Goal: Task Accomplishment & Management: Complete application form

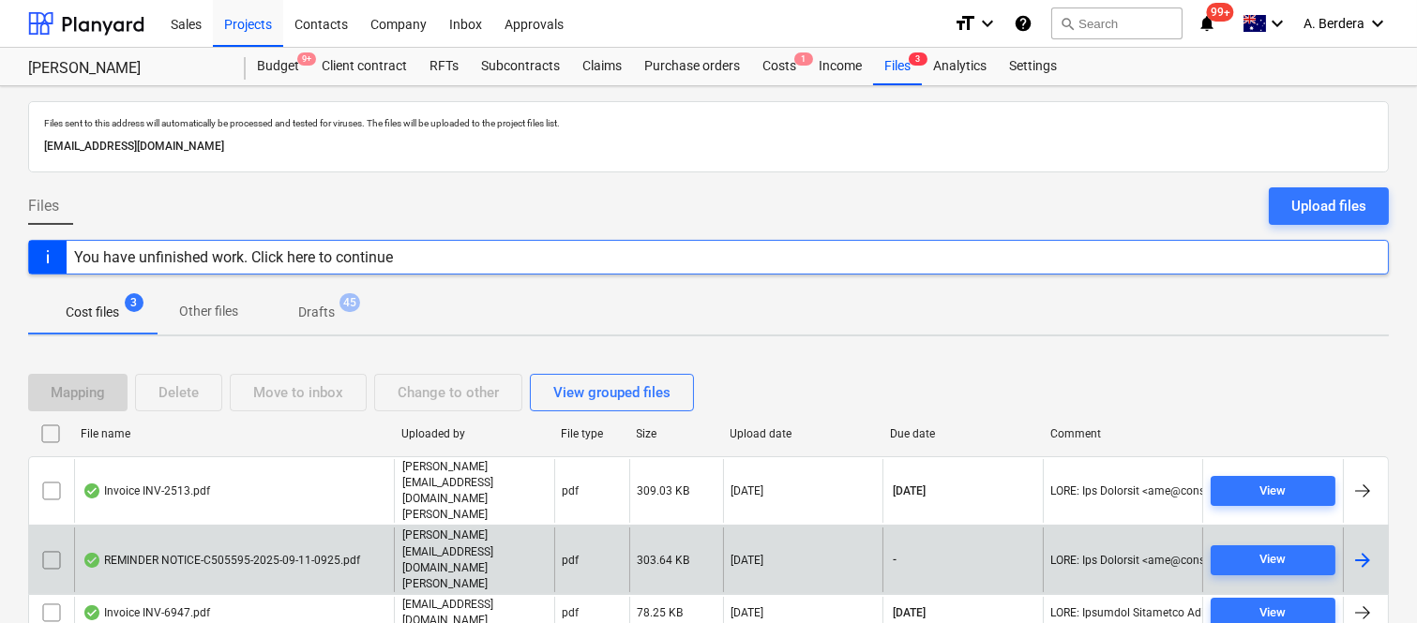
click at [338, 553] on div "REMINDER NOTICE-C505595-2025-09-11-0925.pdf" at bounding box center [220, 560] width 277 height 15
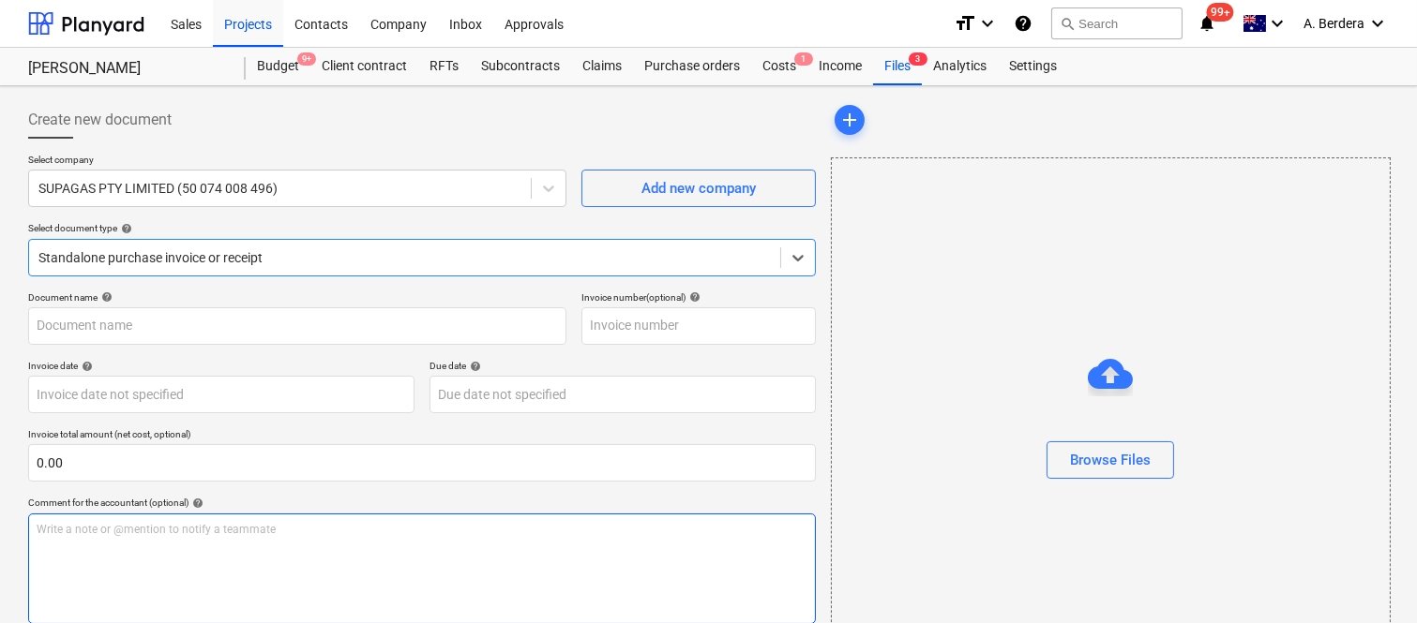
type input "C505595"
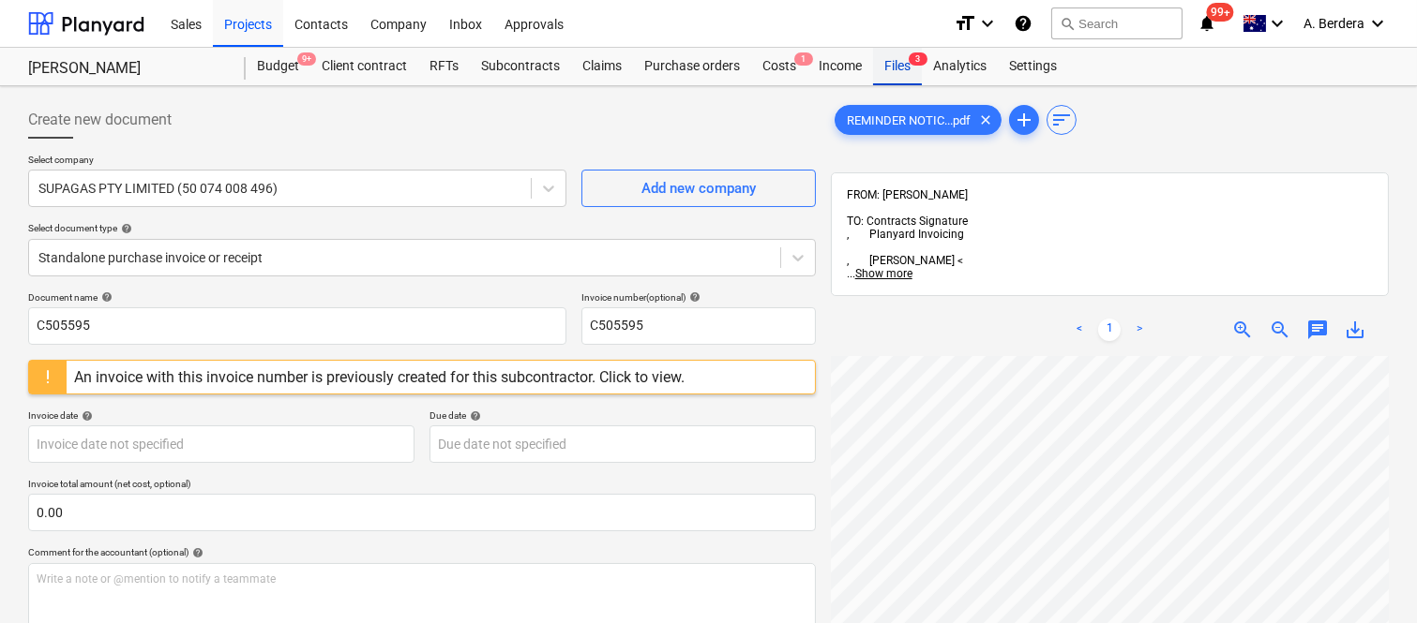
click at [892, 79] on div "Files 3" at bounding box center [897, 66] width 49 height 37
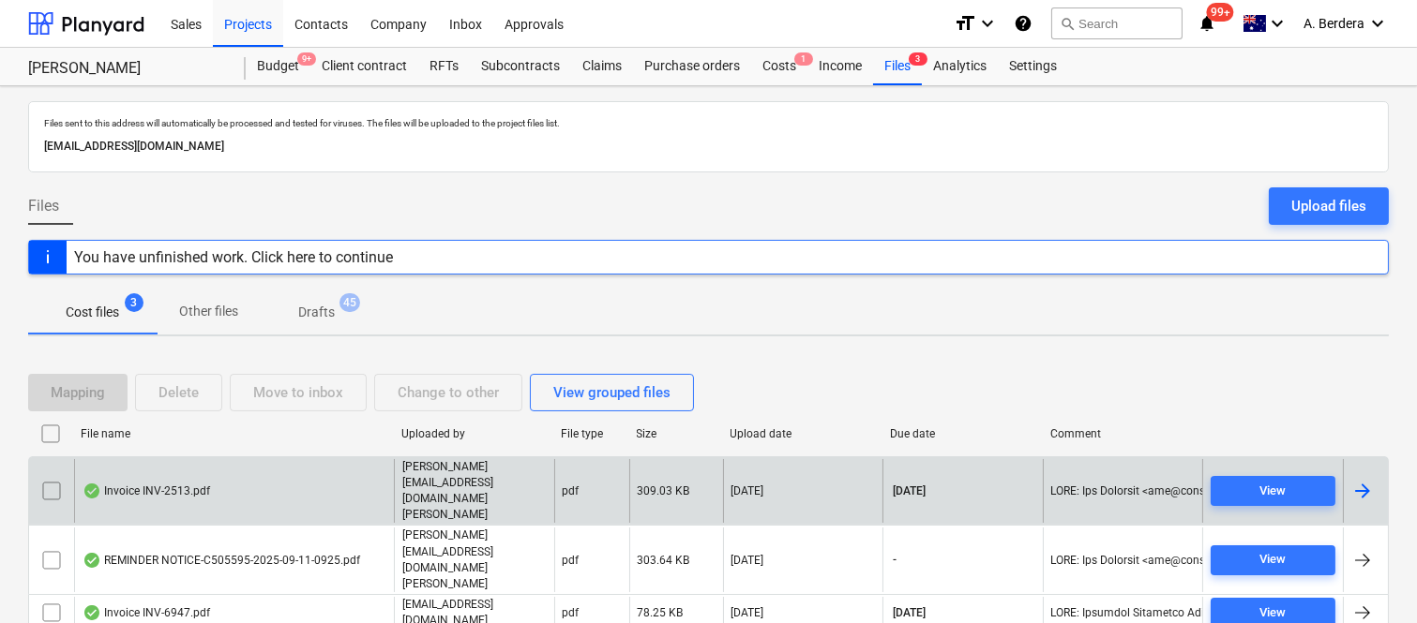
click at [311, 498] on div "Invoice INV-2513.pdf" at bounding box center [234, 491] width 320 height 65
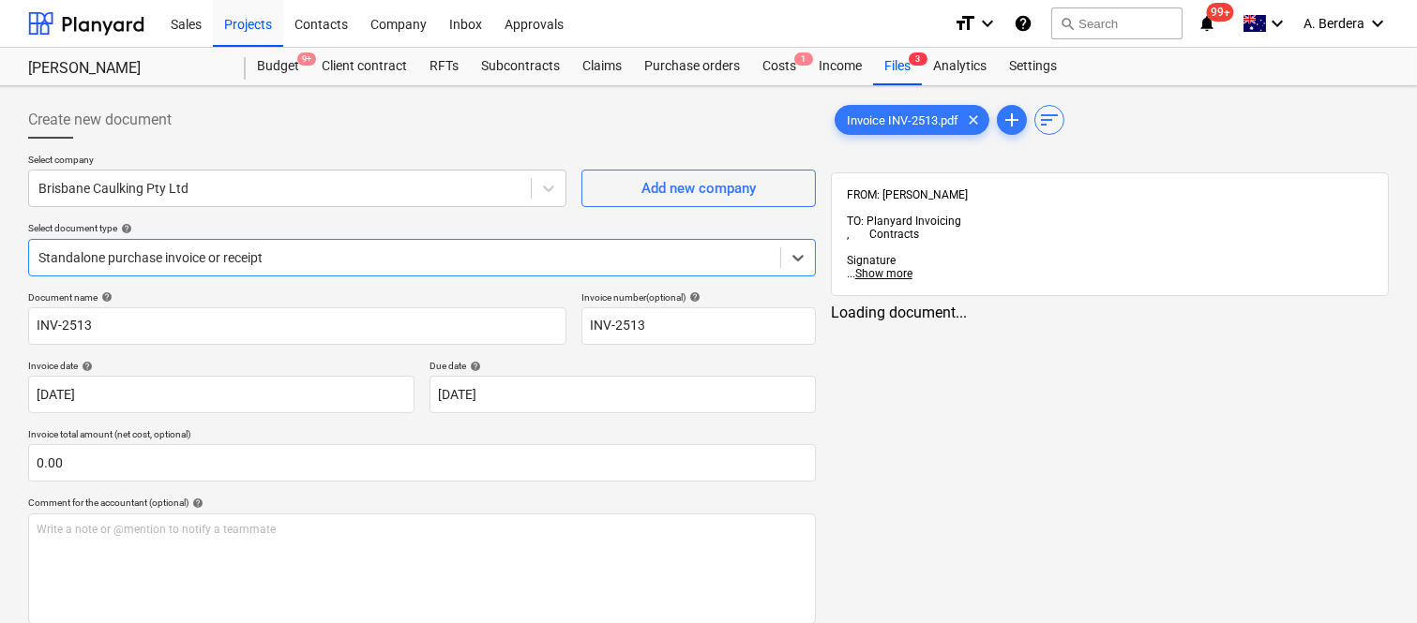
type input "INV-2513"
type input "[DATE]"
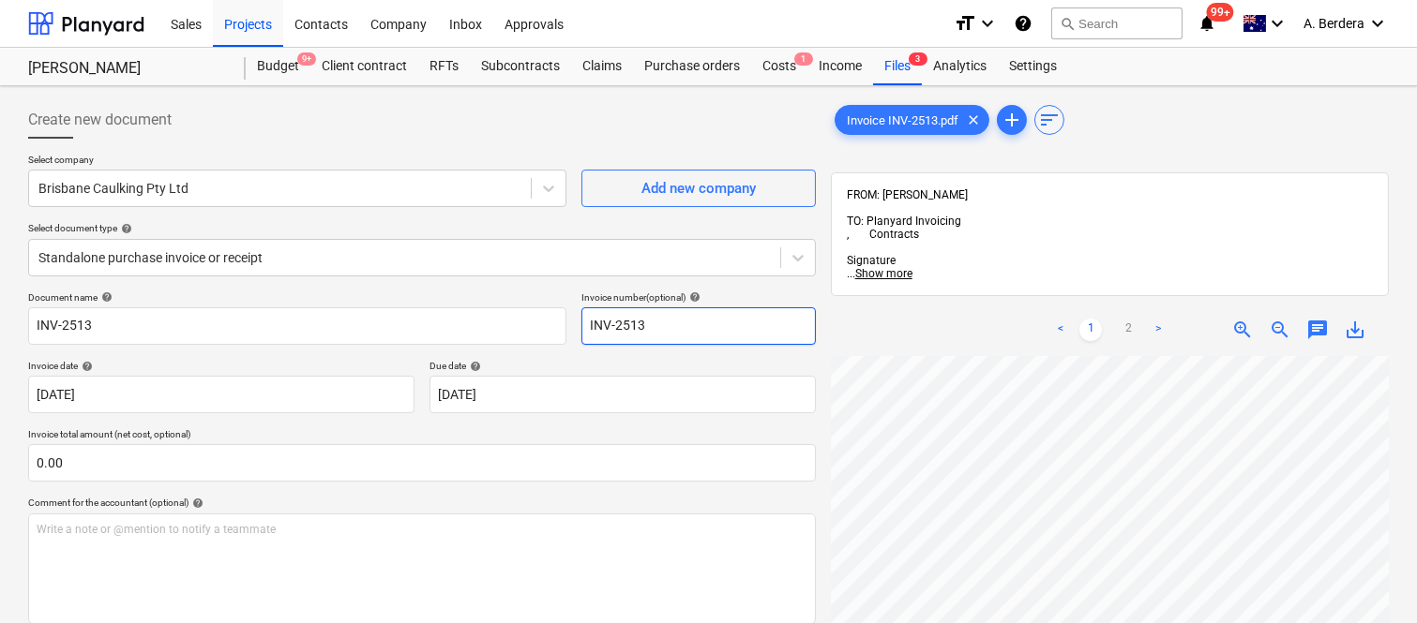
click at [622, 328] on div "Create new document Select company [GEOGRAPHIC_DATA] Caulking Pty Ltd Add new c…" at bounding box center [708, 514] width 1375 height 841
click at [1416, 535] on html "Sales Projects Contacts Company Inbox Approvals format_size keyboard_arrow_down…" at bounding box center [708, 311] width 1417 height 623
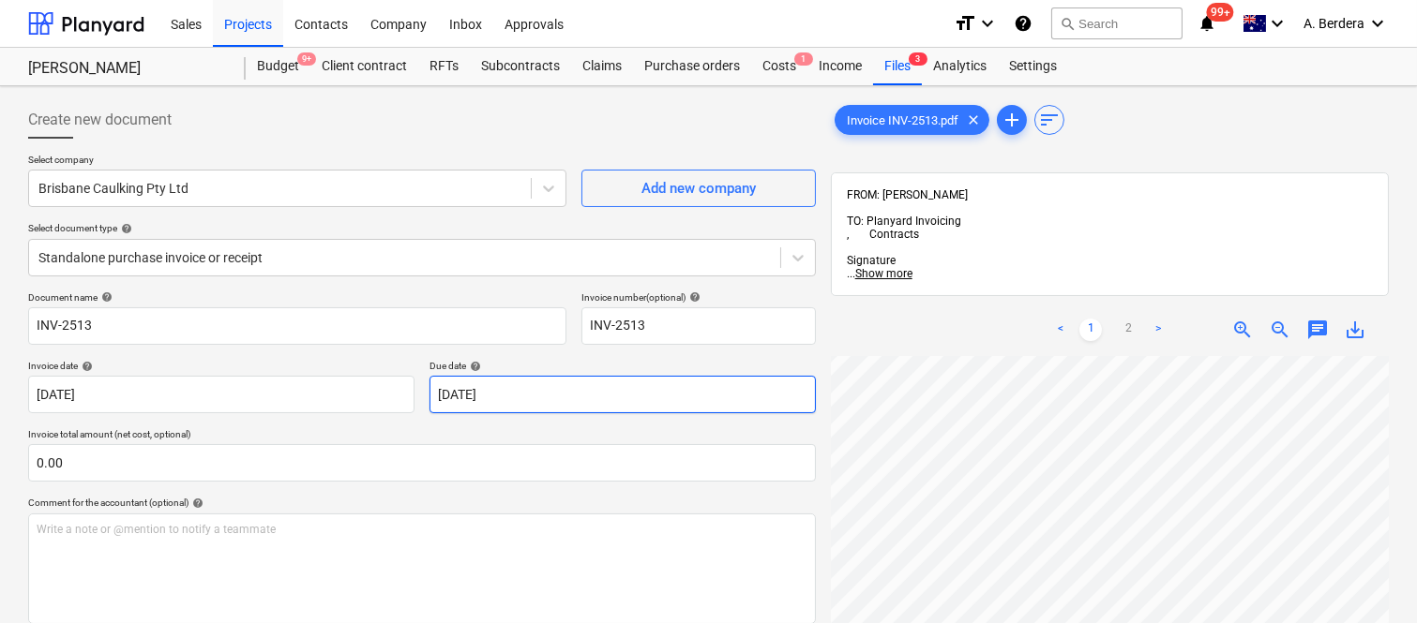
scroll to position [837, 98]
click at [1291, 319] on div "zoom_out" at bounding box center [1279, 330] width 37 height 22
click at [1277, 319] on span "zoom_out" at bounding box center [1279, 330] width 22 height 22
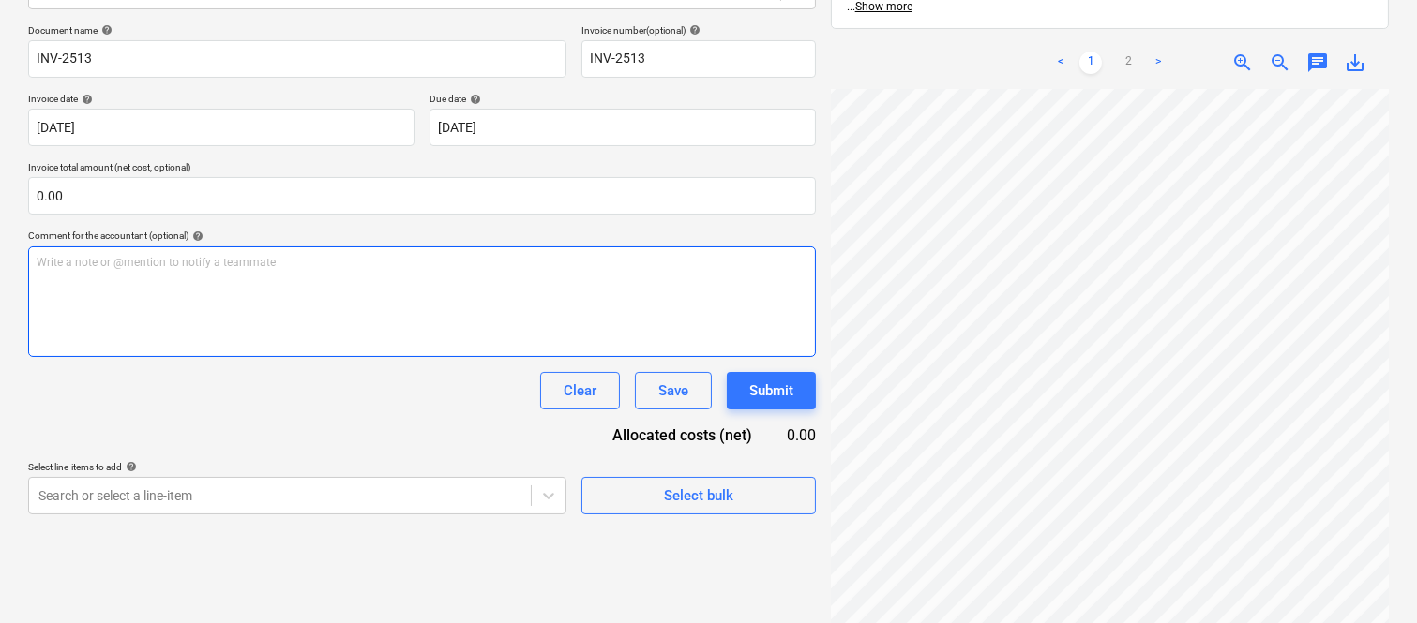
scroll to position [427, 427]
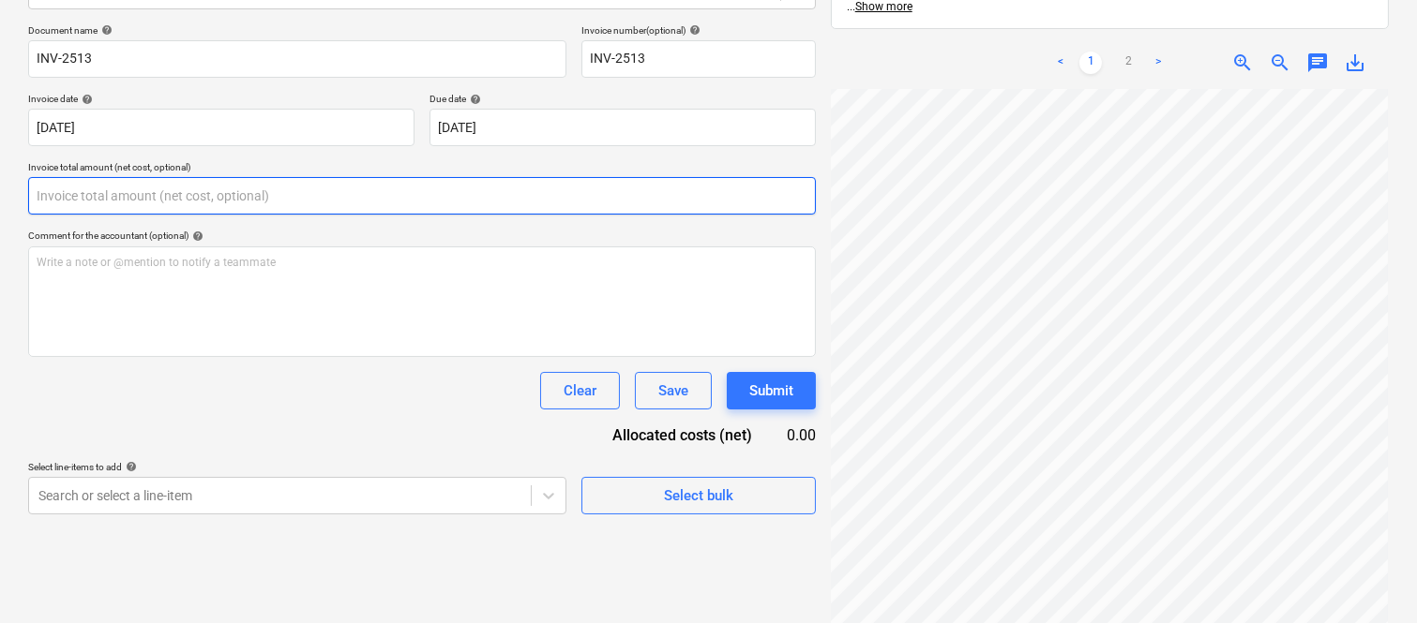
click at [242, 202] on input "text" at bounding box center [421, 195] width 787 height 37
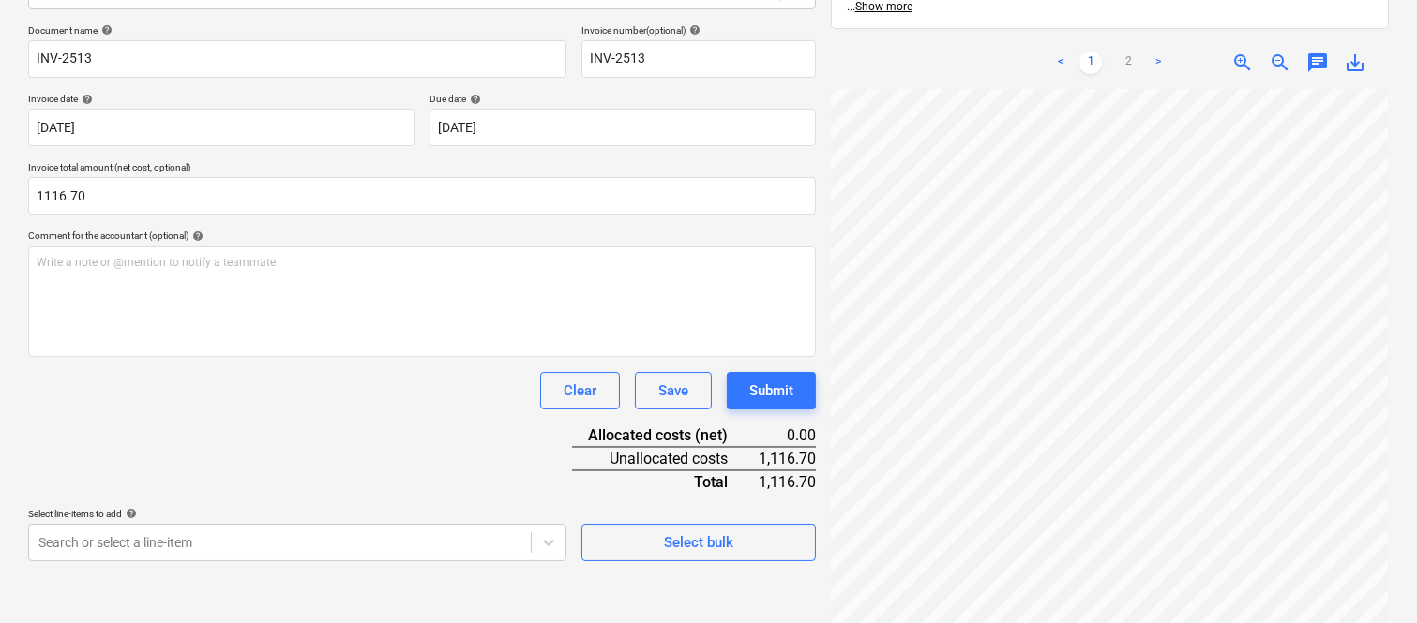
type input "1,116.70"
click at [202, 403] on div "Clear Save Submit" at bounding box center [421, 390] width 787 height 37
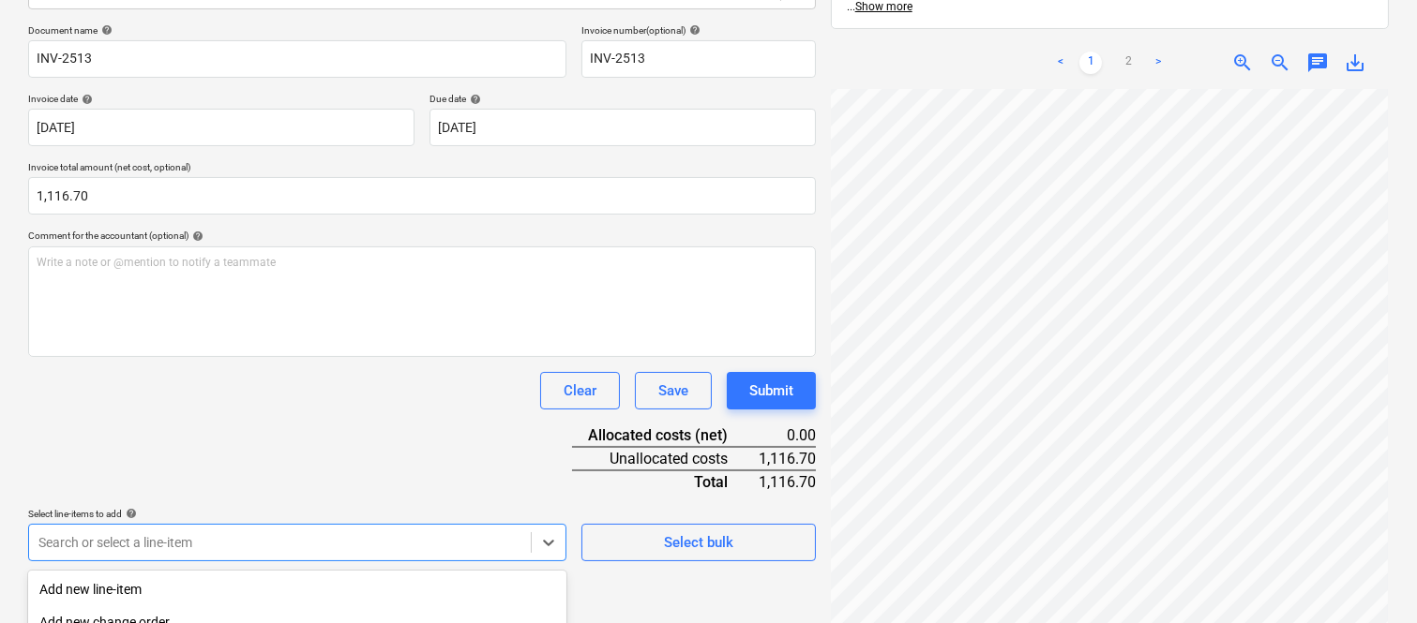
click at [227, 356] on body "Sales Projects Contacts Company Inbox Approvals format_size keyboard_arrow_down…" at bounding box center [708, 44] width 1417 height 623
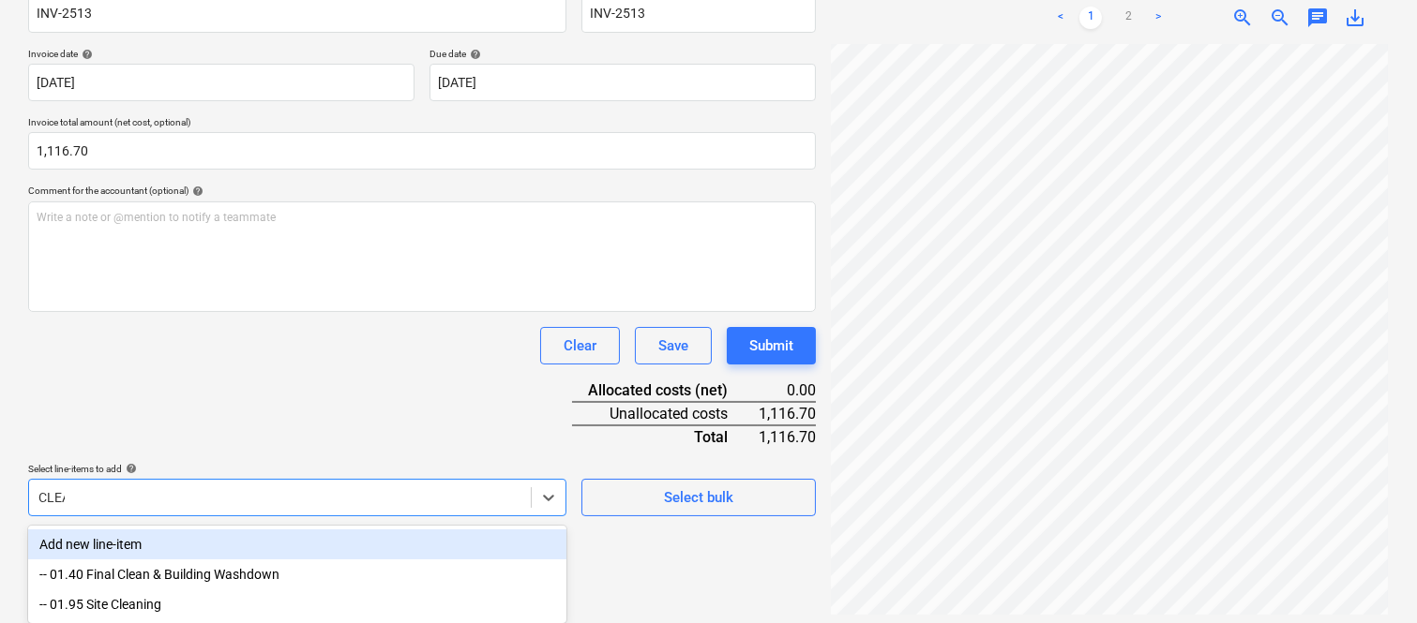
scroll to position [282, 0]
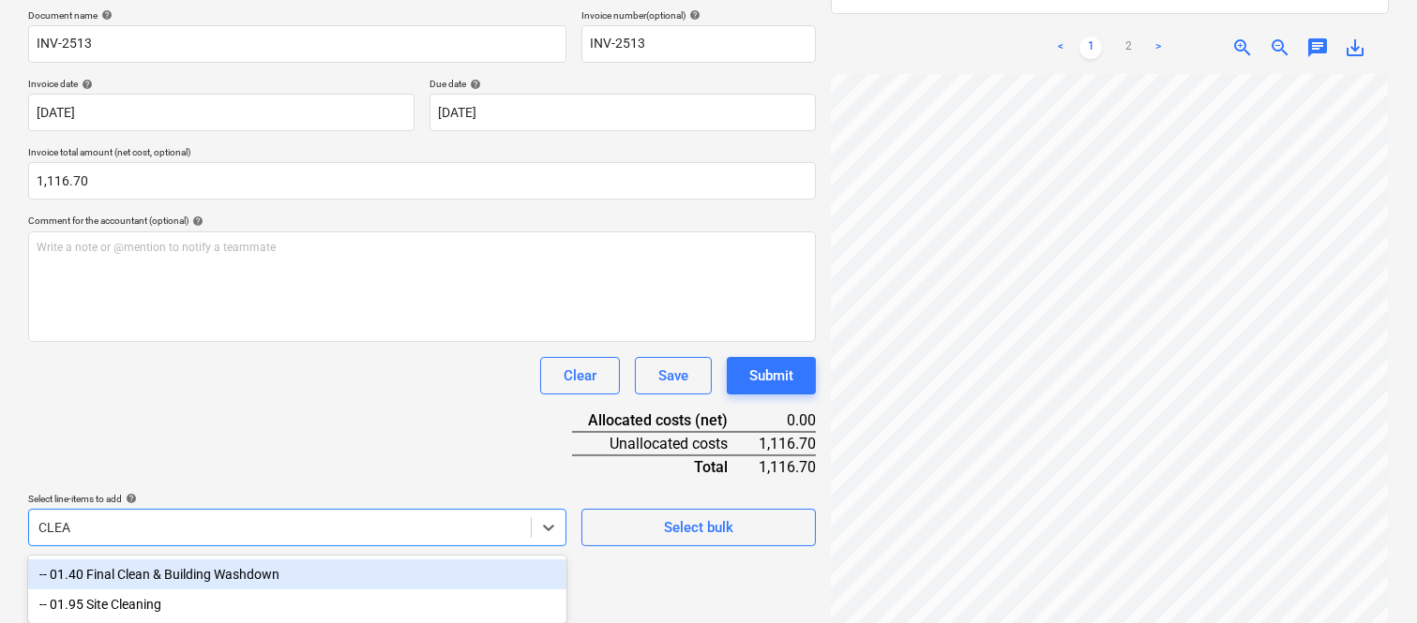
type input "CLEAN"
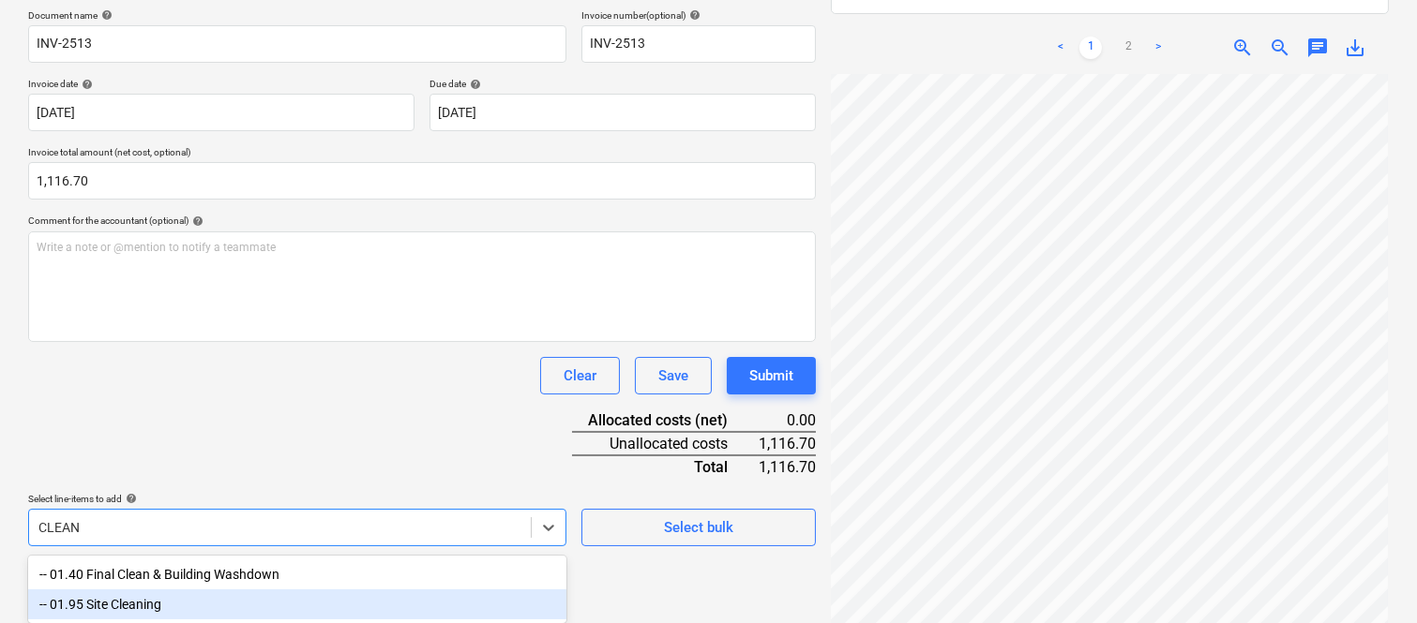
click at [192, 606] on div "-- 01.95 Site Cleaning" at bounding box center [297, 605] width 538 height 30
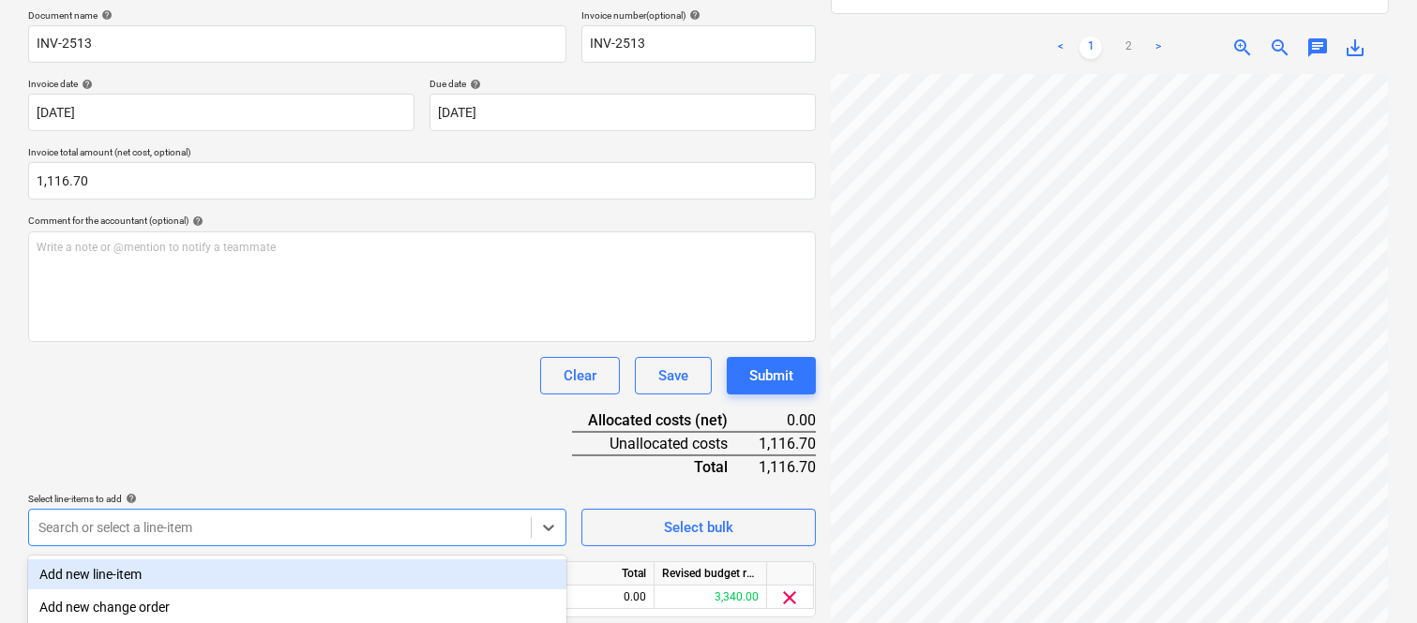
drag, startPoint x: 200, startPoint y: 457, endPoint x: 210, endPoint y: 451, distance: 12.2
click at [202, 455] on div "Document name help INV-2513 Invoice number (optional) help INV-2513 Invoice dat…" at bounding box center [421, 339] width 787 height 661
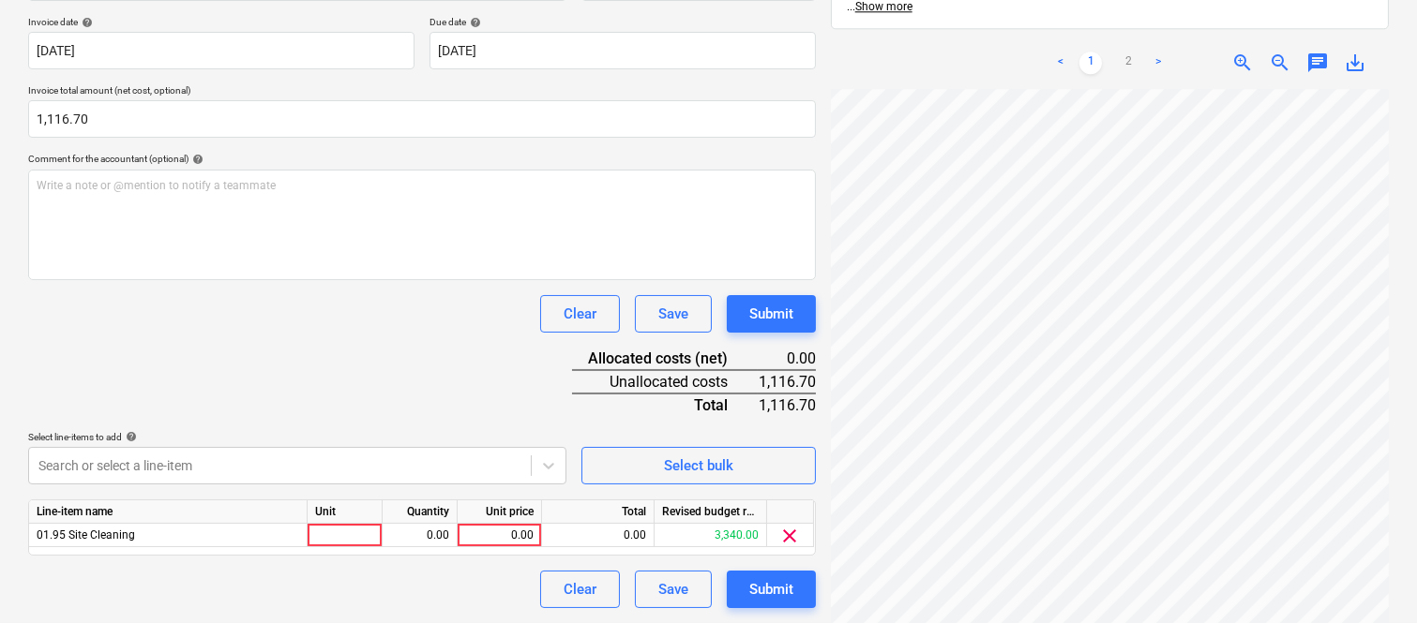
scroll to position [351, 32]
click at [1395, 379] on div "Invoice INV-2513.pdf clear add sort FROM: [PERSON_NAME] TO: Planyard Invoicing …" at bounding box center [1109, 183] width 573 height 866
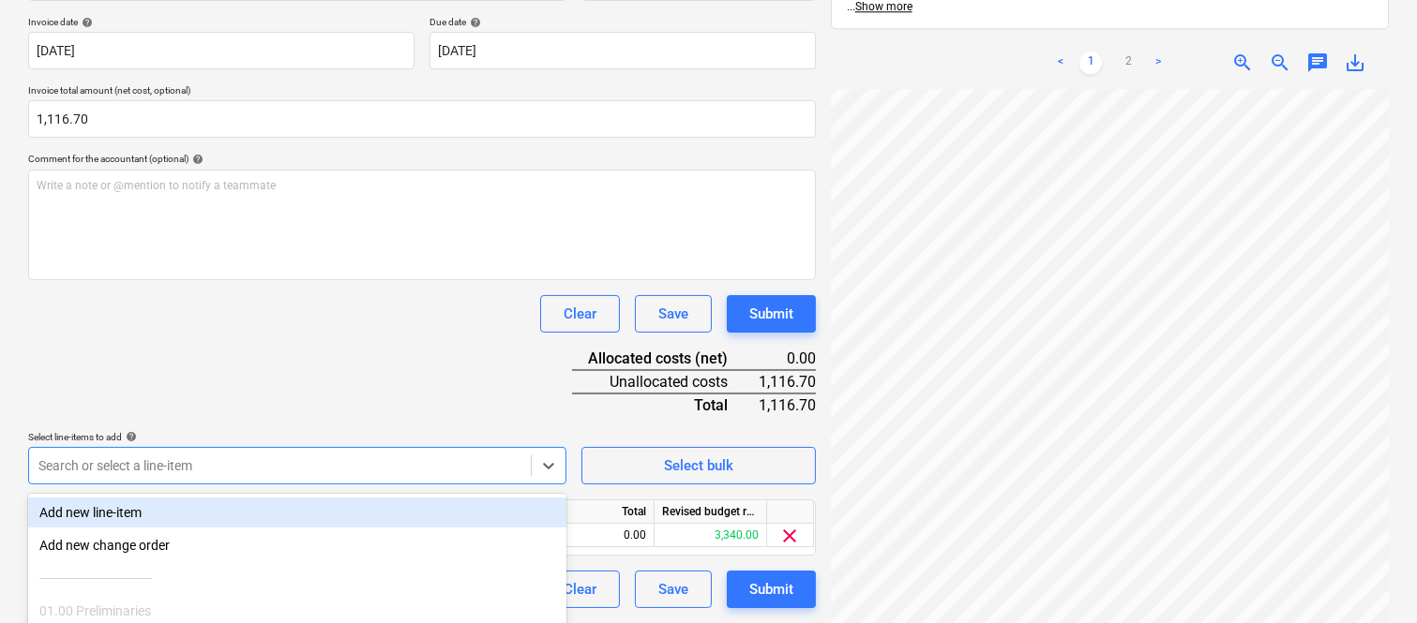
scroll to position [499, 0]
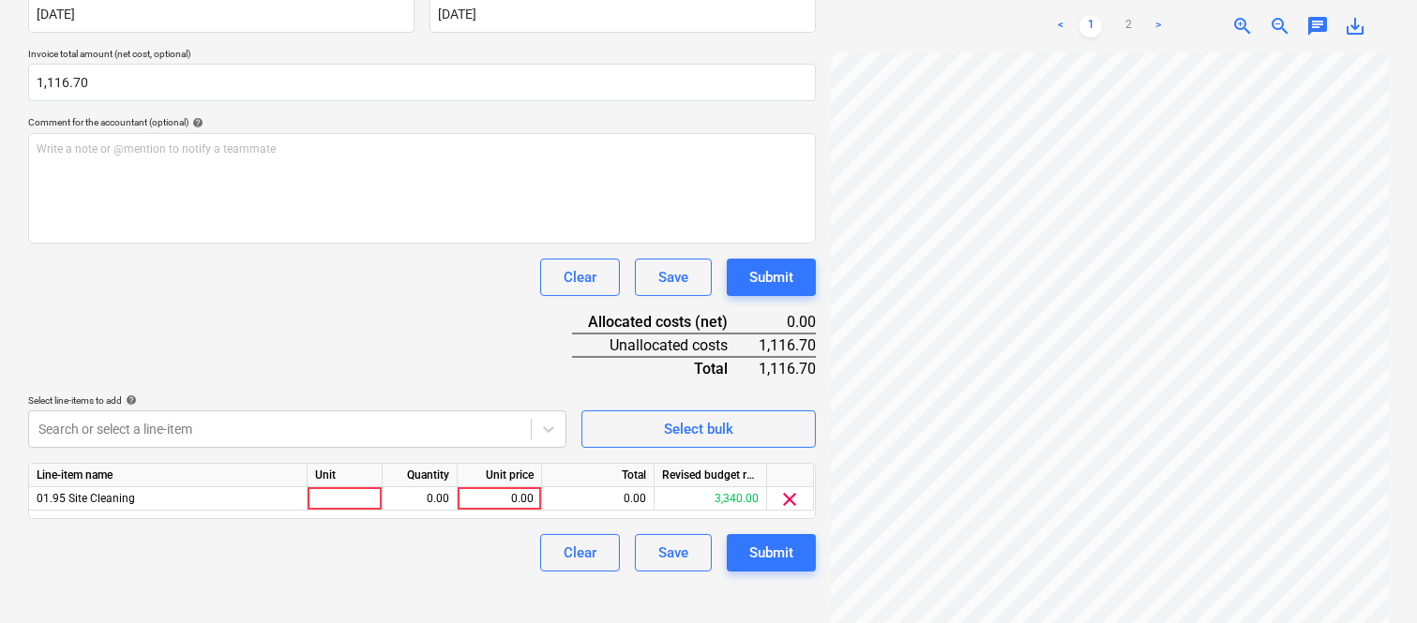
scroll to position [344, 0]
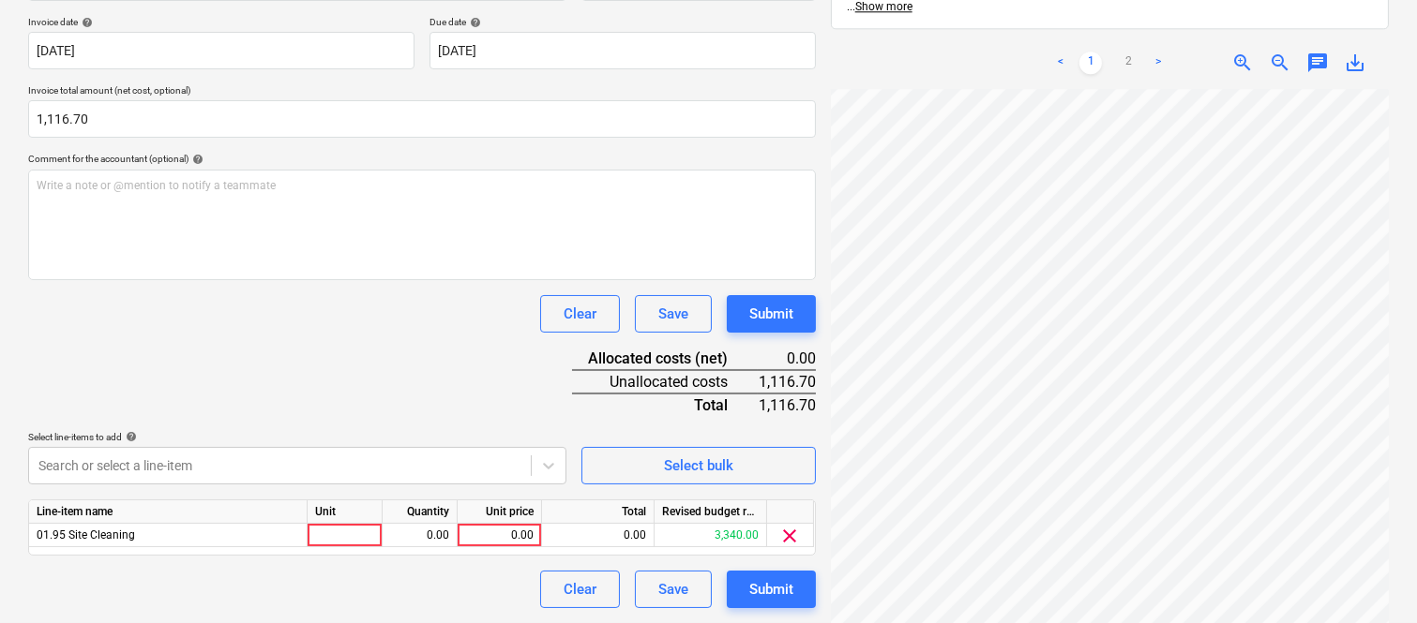
click at [439, 175] on div "Document name help INV-2513 Invoice number (optional) help INV-2513 Invoice dat…" at bounding box center [421, 278] width 787 height 661
click at [399, 347] on div "Document name help INV-2513 Invoice number (optional) help INV-2513 Invoice dat…" at bounding box center [421, 278] width 787 height 661
click at [353, 527] on div at bounding box center [344, 535] width 75 height 23
type input "INVOICE"
click at [450, 535] on div "0.00" at bounding box center [419, 535] width 75 height 23
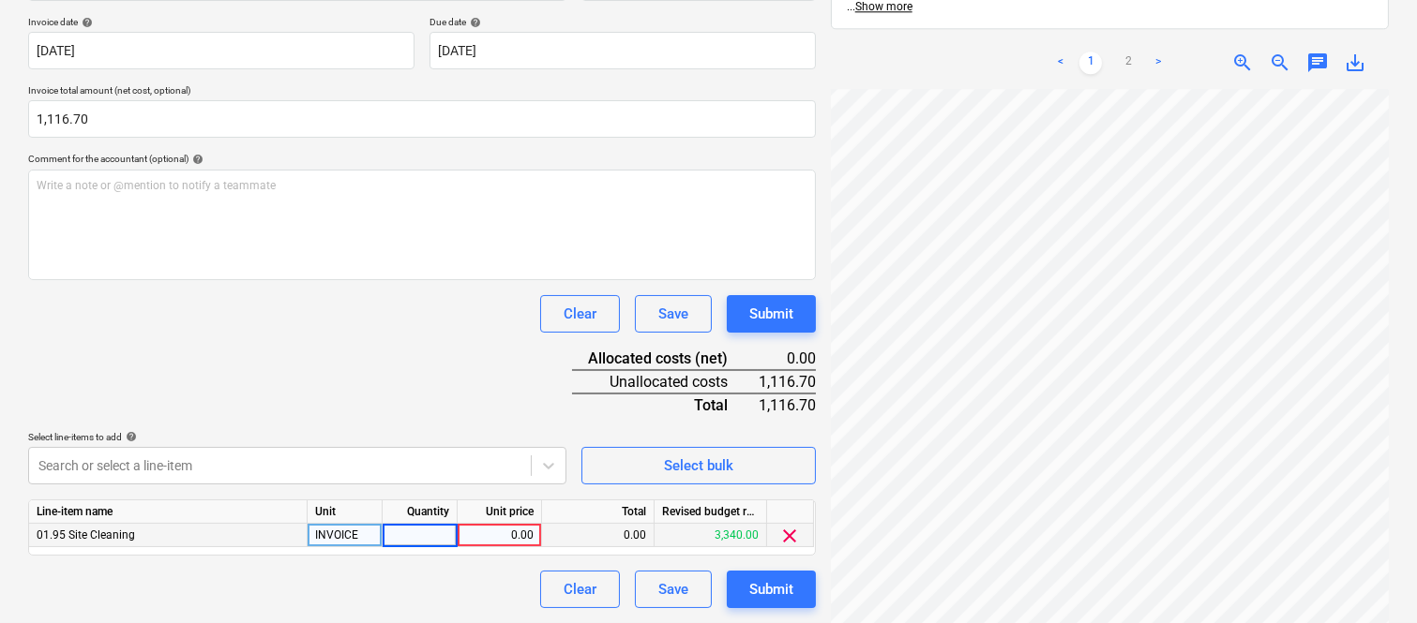
type input "1"
click at [498, 536] on div "0.00" at bounding box center [499, 535] width 68 height 23
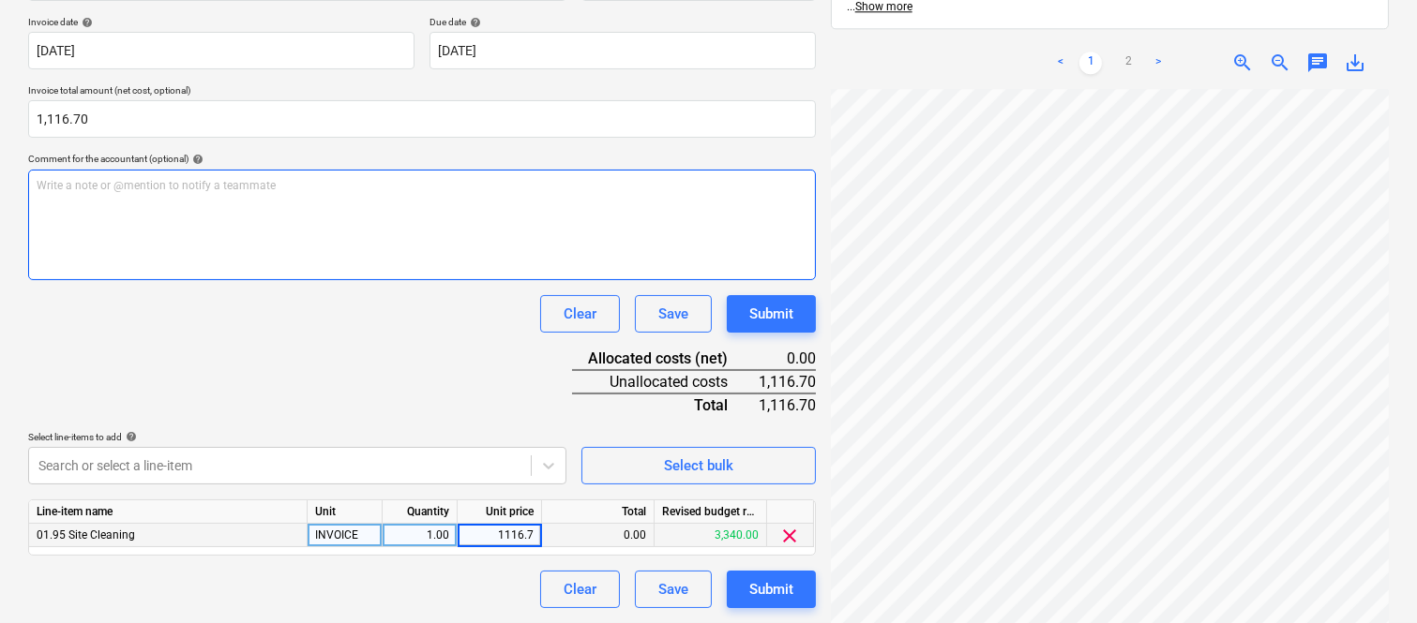
type input "1116.70"
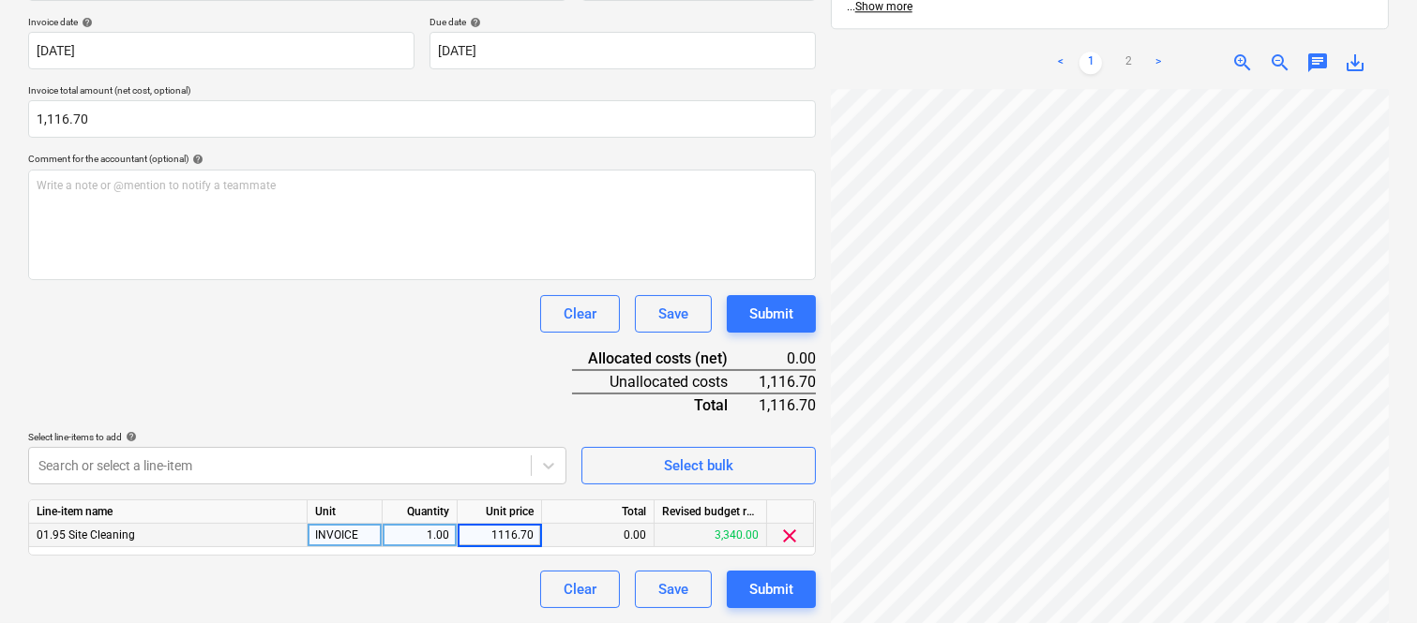
click at [359, 347] on div "Document name help INV-2513 Invoice number (optional) help INV-2513 Invoice dat…" at bounding box center [421, 278] width 787 height 661
click at [1408, 357] on div "Create new document Select company [GEOGRAPHIC_DATA] Caulking Pty Ltd Add new c…" at bounding box center [708, 182] width 1417 height 881
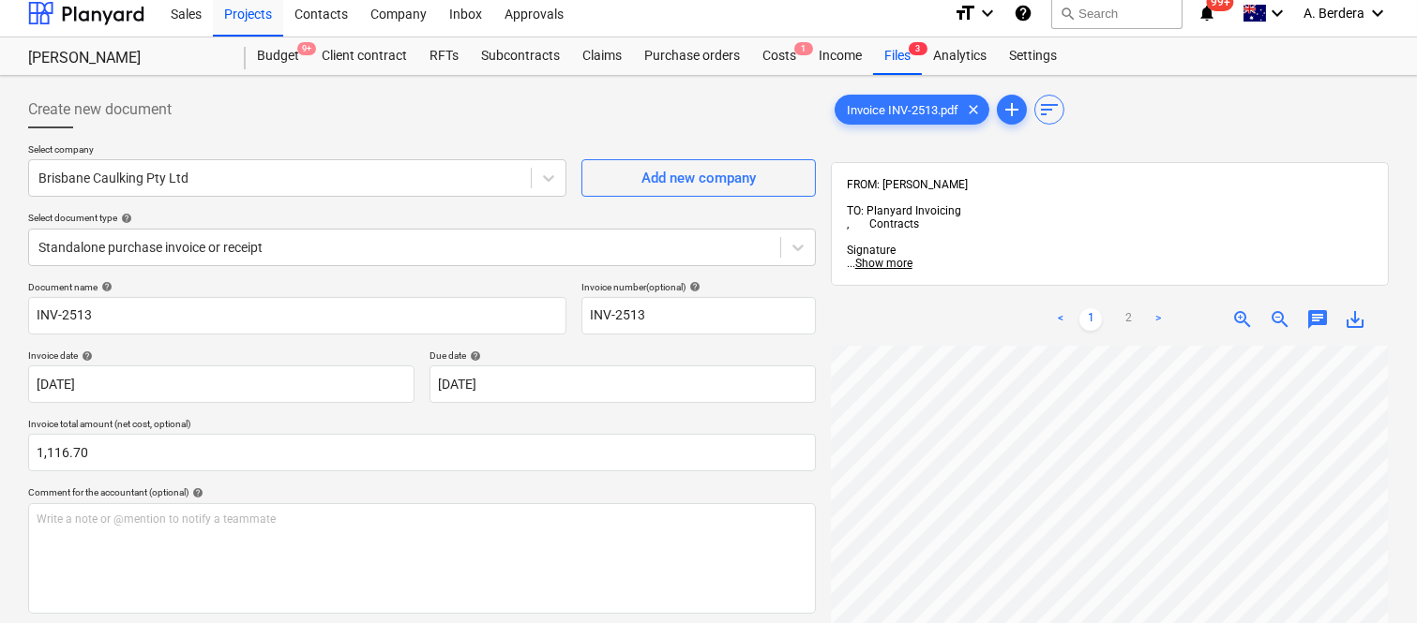
scroll to position [0, 0]
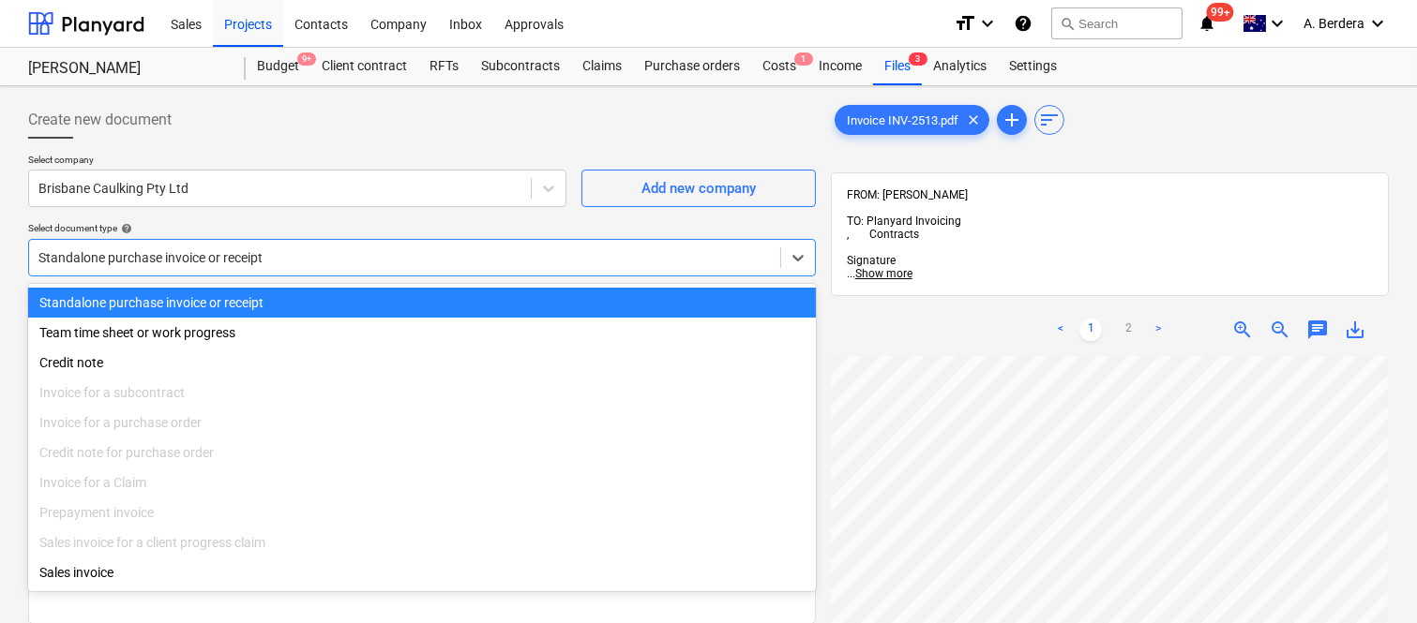
click at [413, 261] on div at bounding box center [404, 257] width 732 height 19
click at [427, 298] on div "Standalone purchase invoice or receipt" at bounding box center [421, 303] width 787 height 30
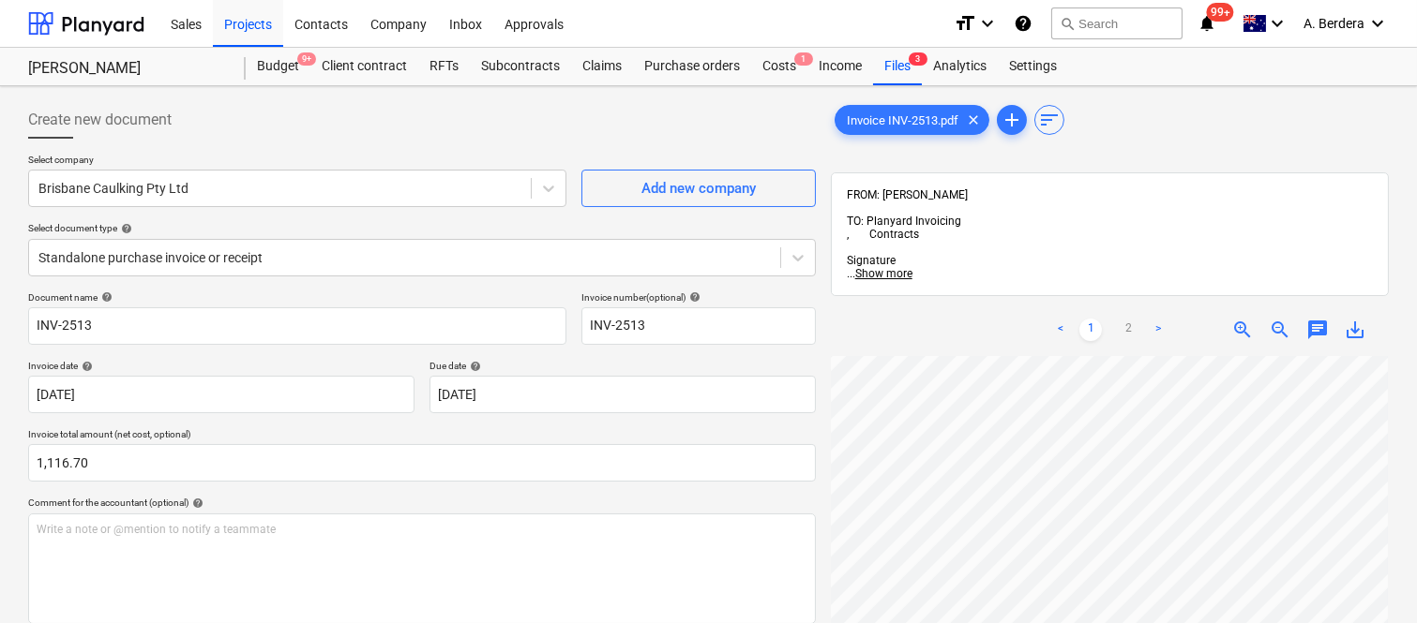
scroll to position [89, 419]
click at [1065, 622] on html "Sales Projects Contacts Company Inbox Approvals format_size keyboard_arrow_down…" at bounding box center [708, 311] width 1417 height 623
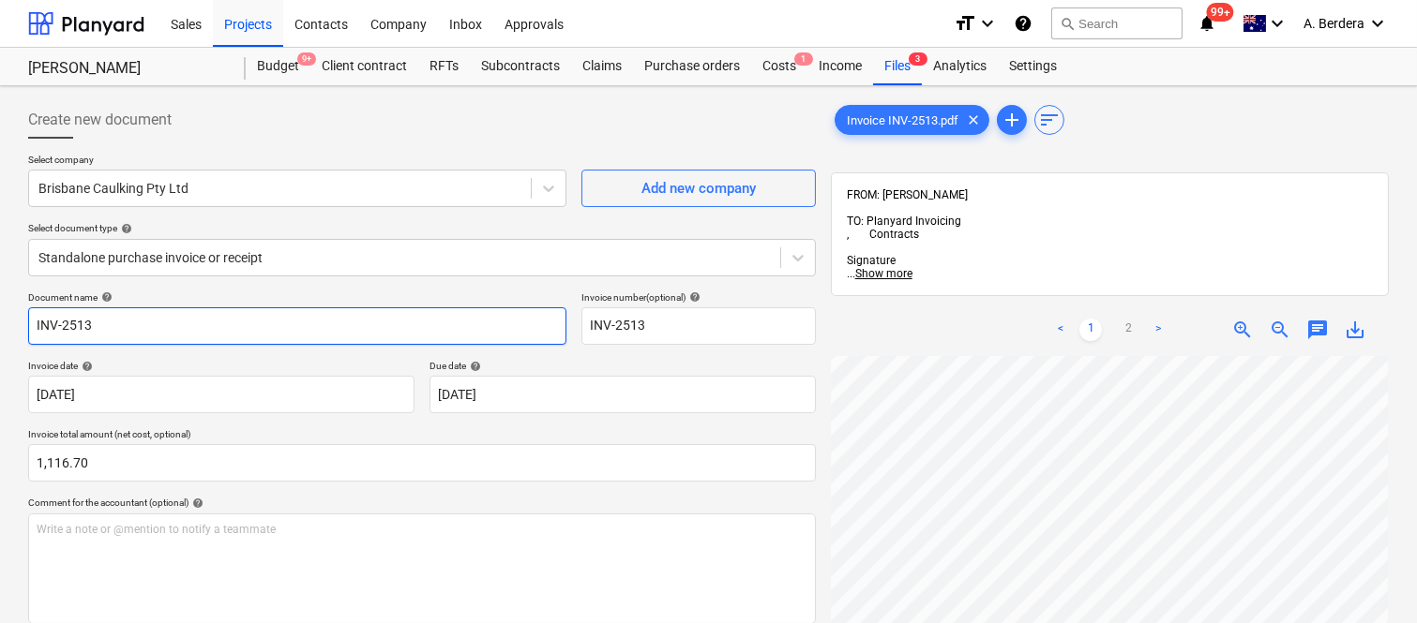
click at [31, 330] on input "INV-2513" at bounding box center [297, 325] width 538 height 37
type input "[GEOGRAPHIC_DATA] CAULKING INV-2513"
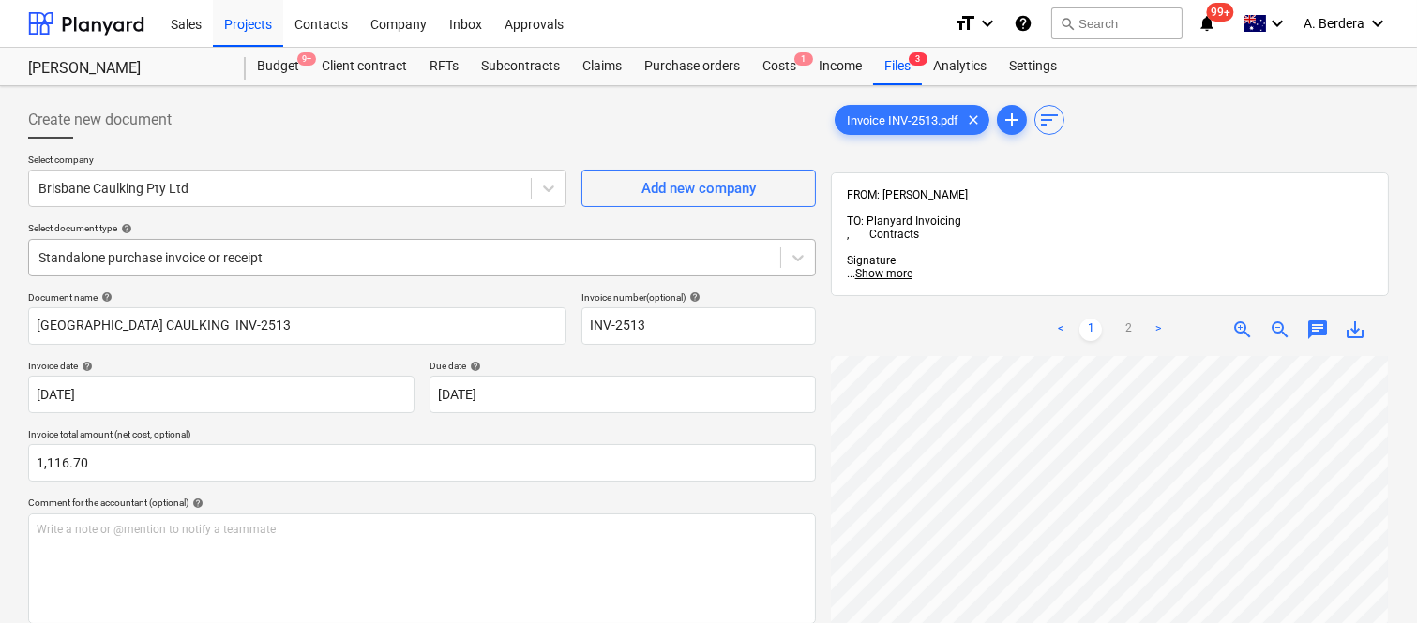
click at [294, 242] on div "Standalone purchase invoice or receipt" at bounding box center [421, 257] width 787 height 37
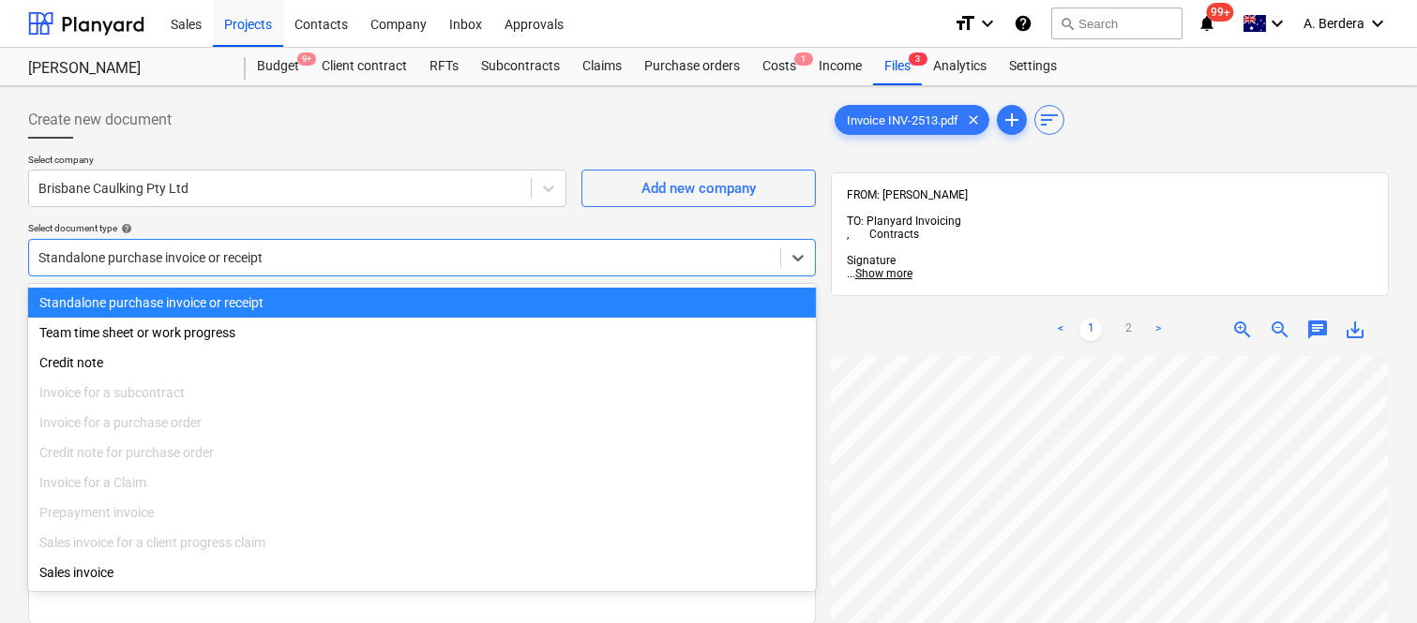
click at [322, 295] on div "Standalone purchase invoice or receipt" at bounding box center [421, 303] width 787 height 30
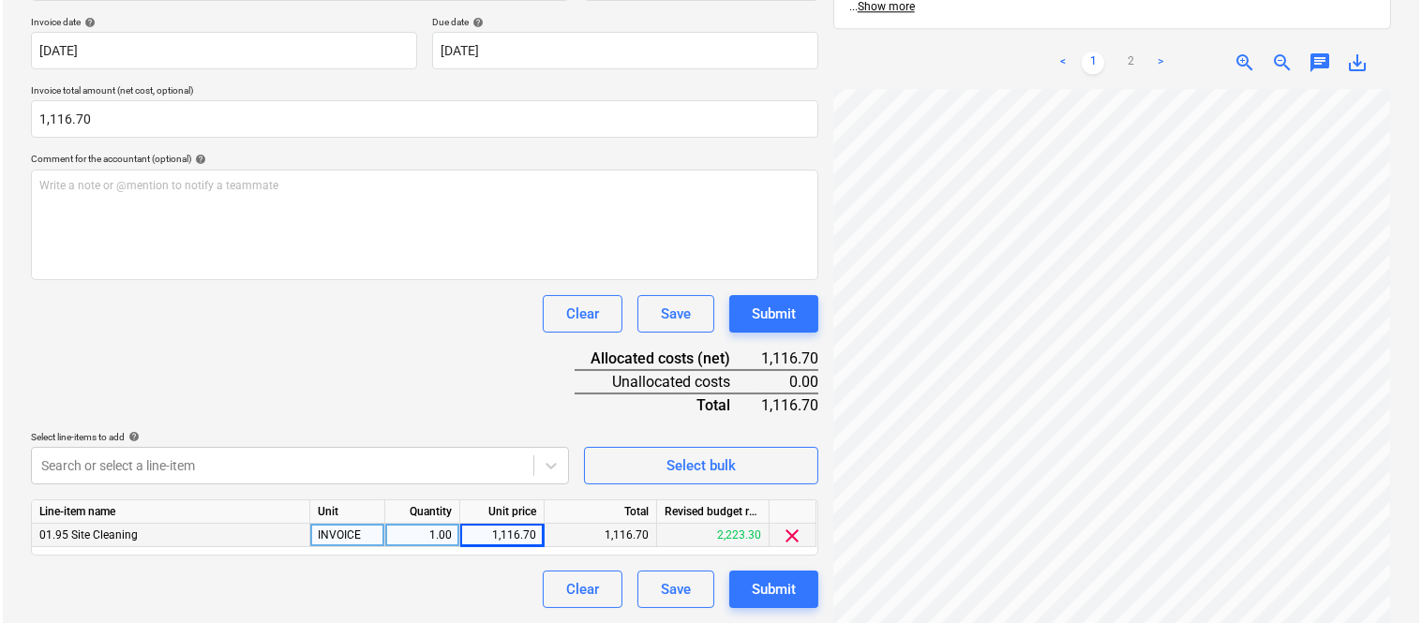
scroll to position [594, 427]
click at [799, 585] on button "Submit" at bounding box center [771, 589] width 89 height 37
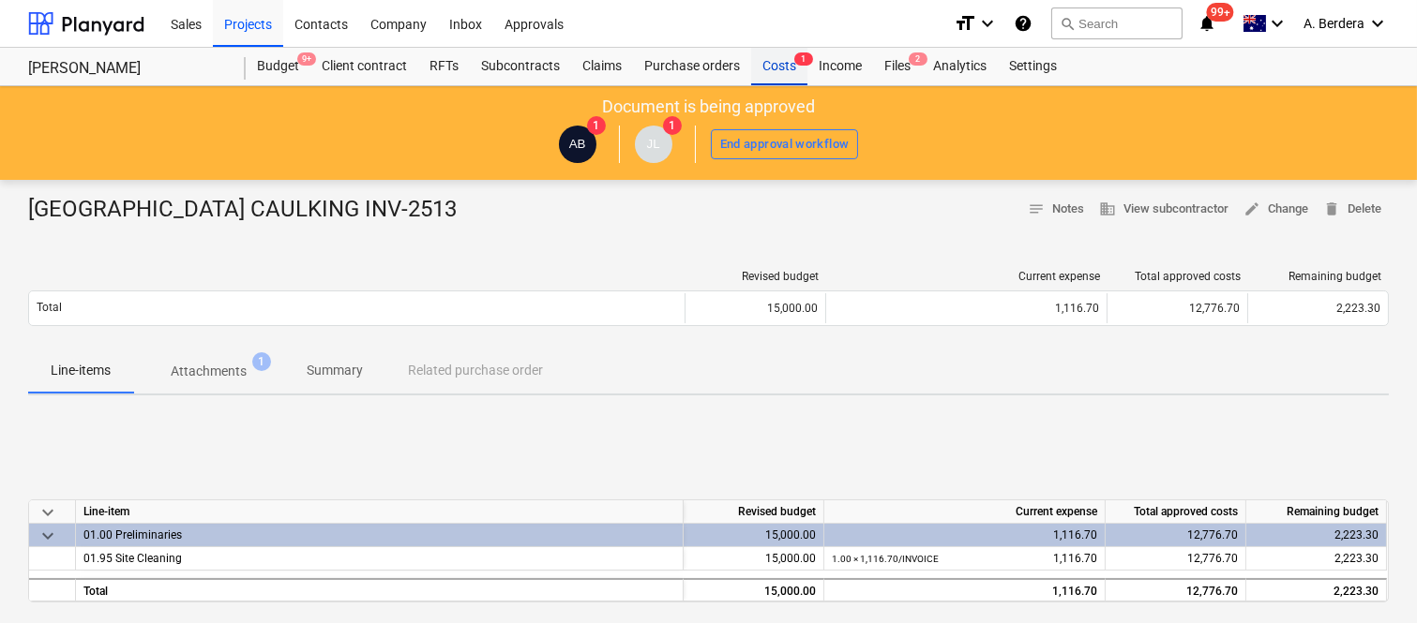
click at [787, 66] on div "Costs 1" at bounding box center [779, 66] width 56 height 37
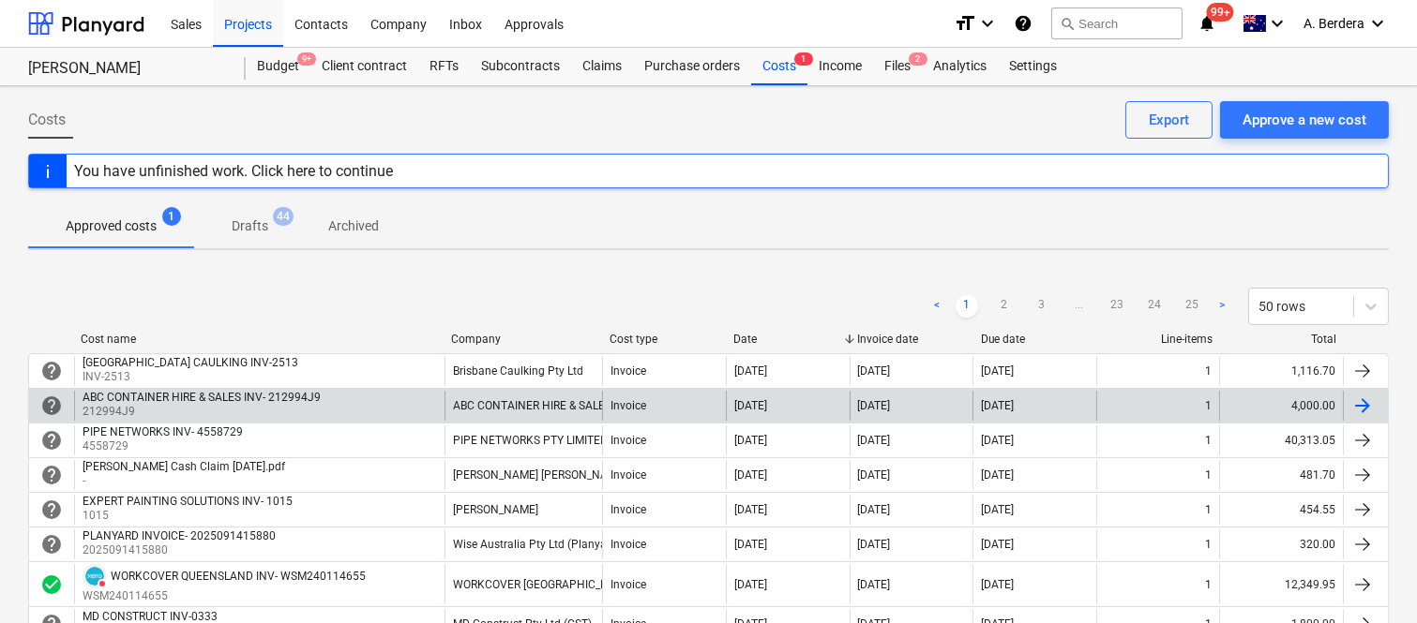
click at [369, 400] on div "ABC CONTAINER HIRE & SALES INV- 212994J9 212994J9" at bounding box center [259, 406] width 370 height 30
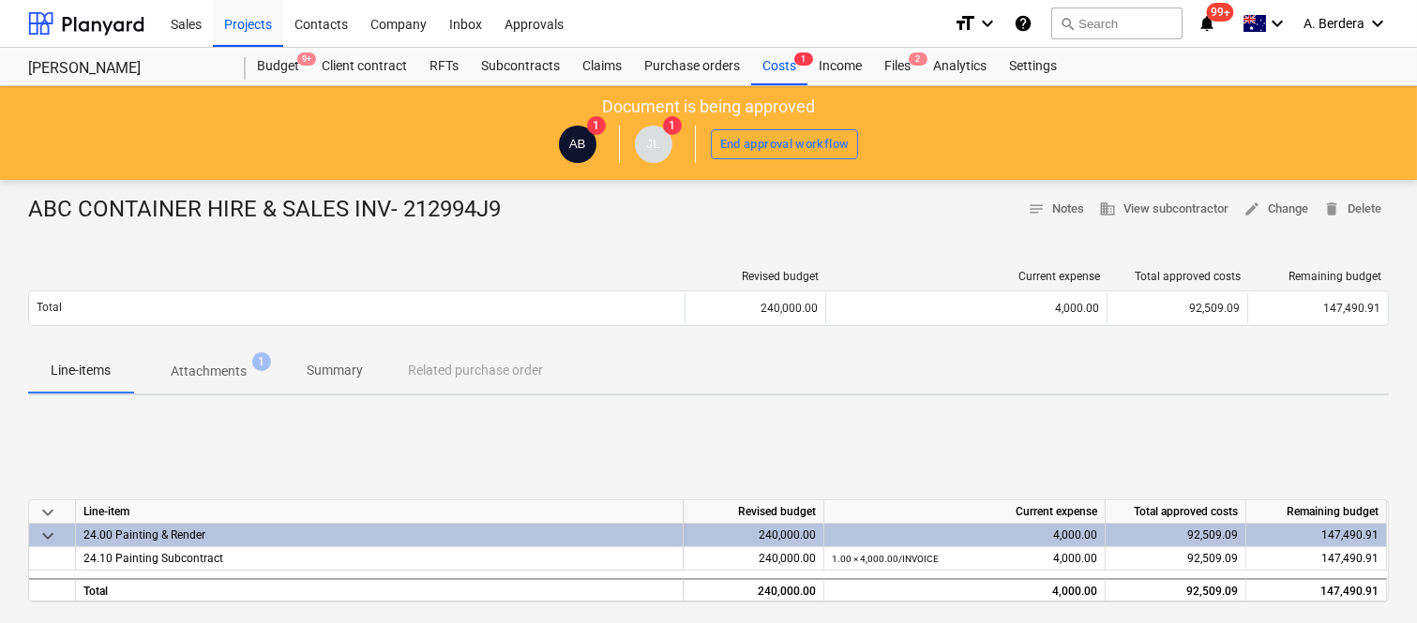
click at [241, 368] on p "Attachments" at bounding box center [209, 372] width 76 height 20
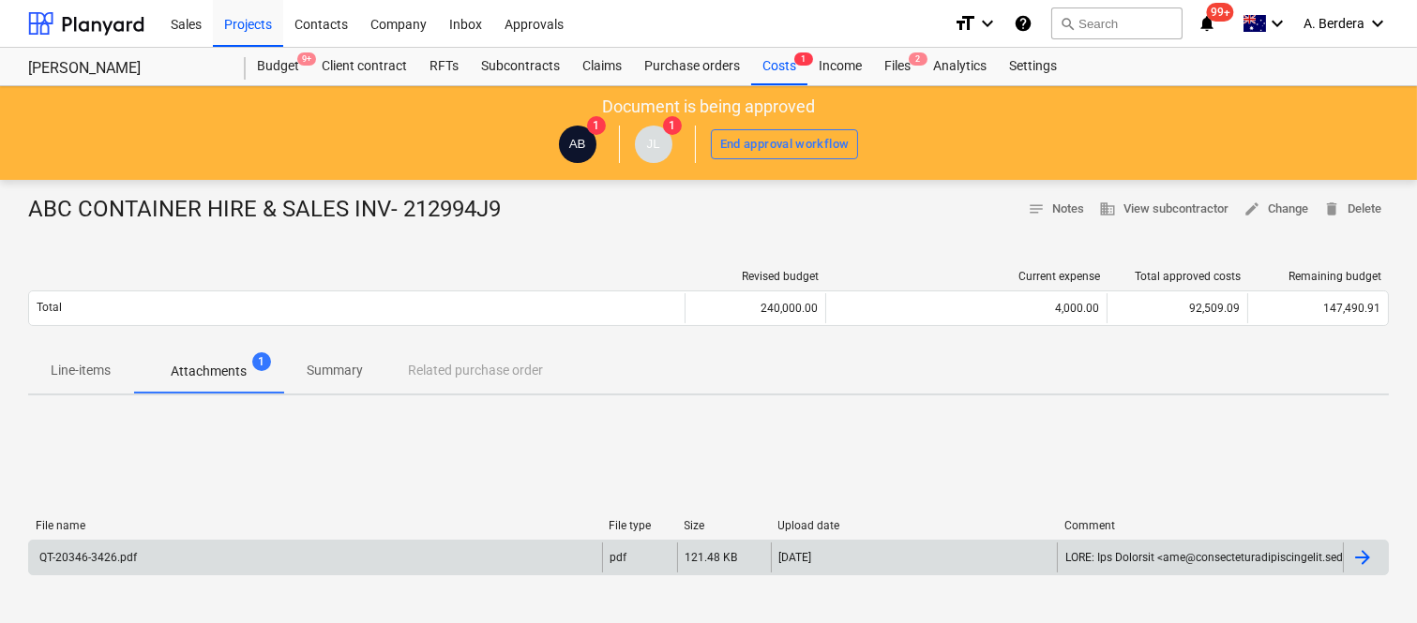
click at [360, 548] on div "QT-20346-3426.pdf" at bounding box center [315, 558] width 573 height 30
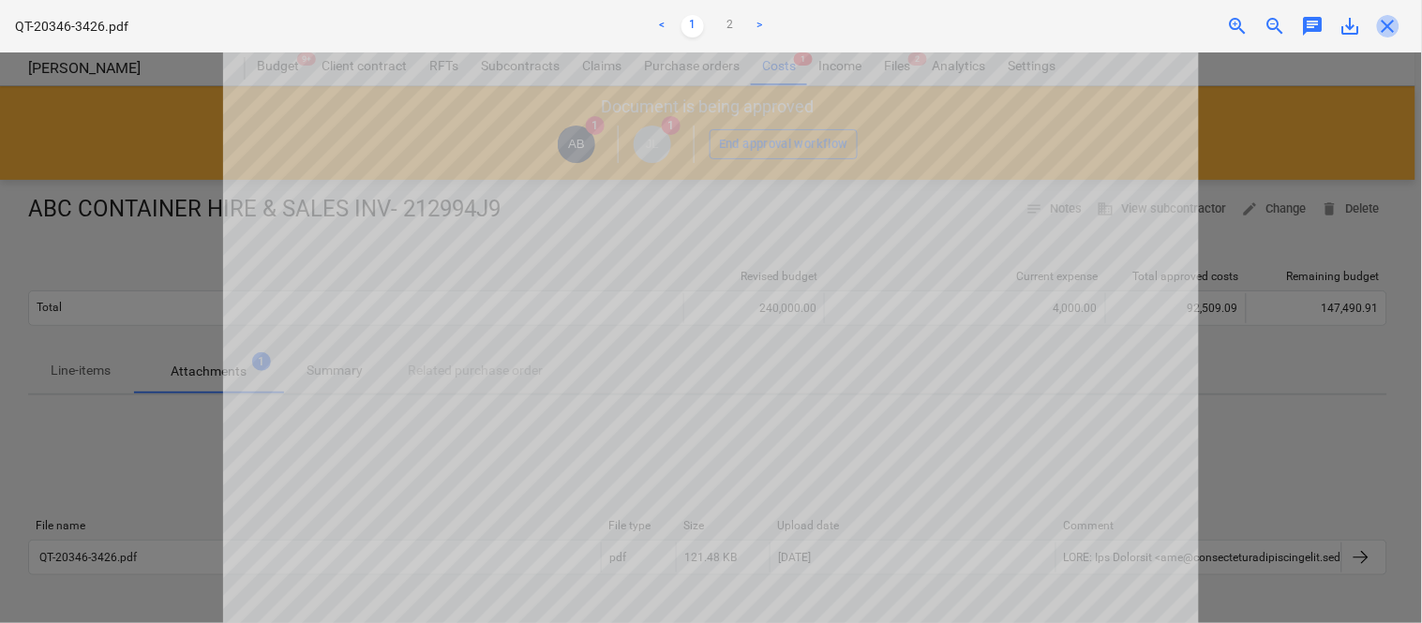
click at [1400, 24] on span "close" at bounding box center [1388, 26] width 22 height 22
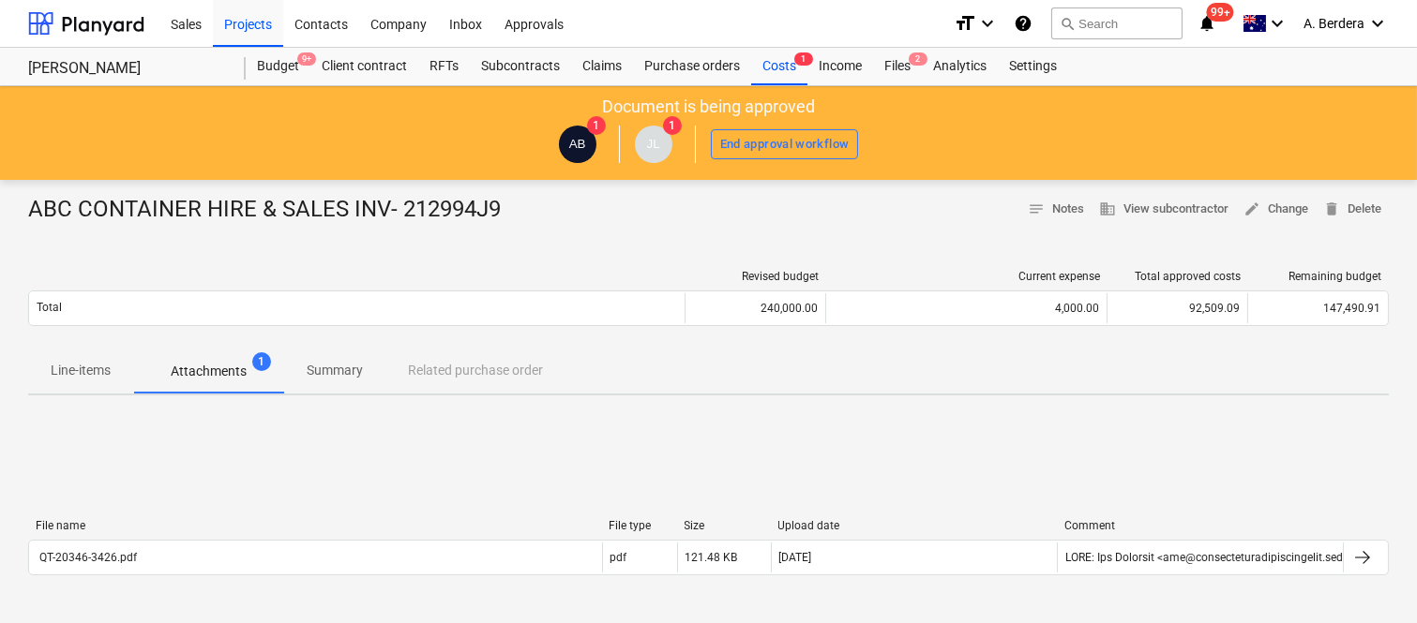
click at [338, 366] on p "Summary" at bounding box center [335, 371] width 56 height 20
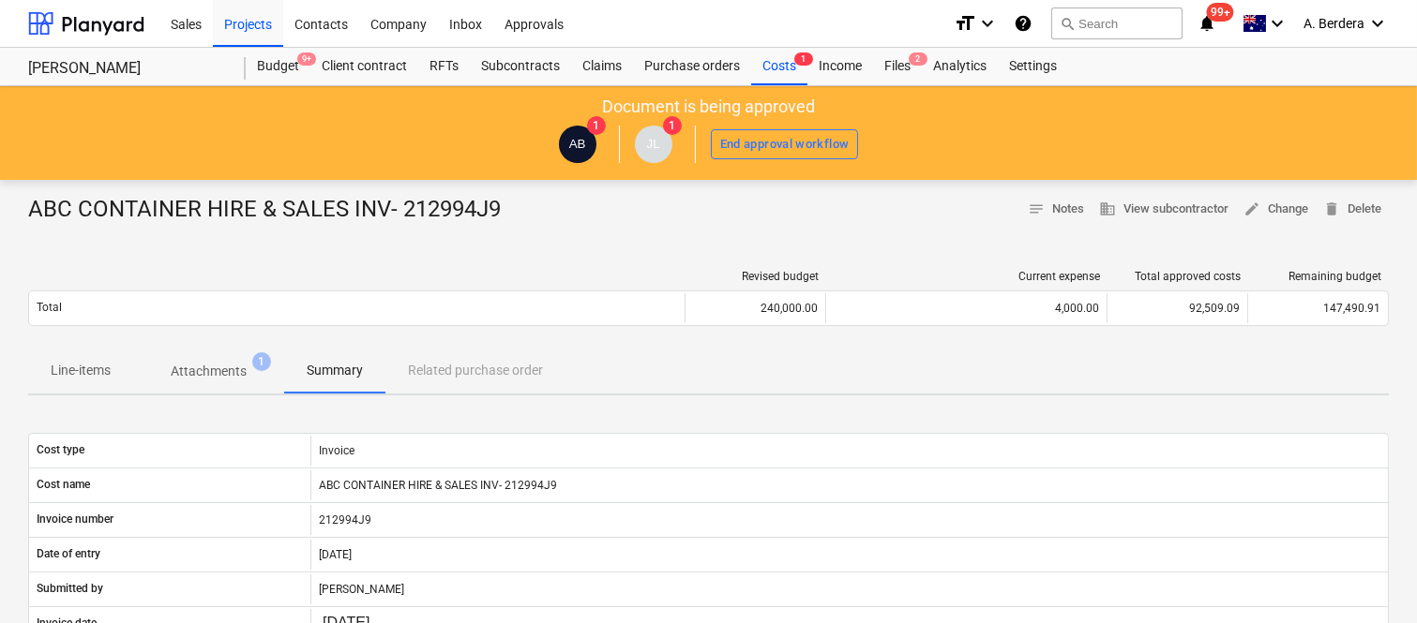
click at [67, 375] on p "Line-items" at bounding box center [81, 371] width 60 height 20
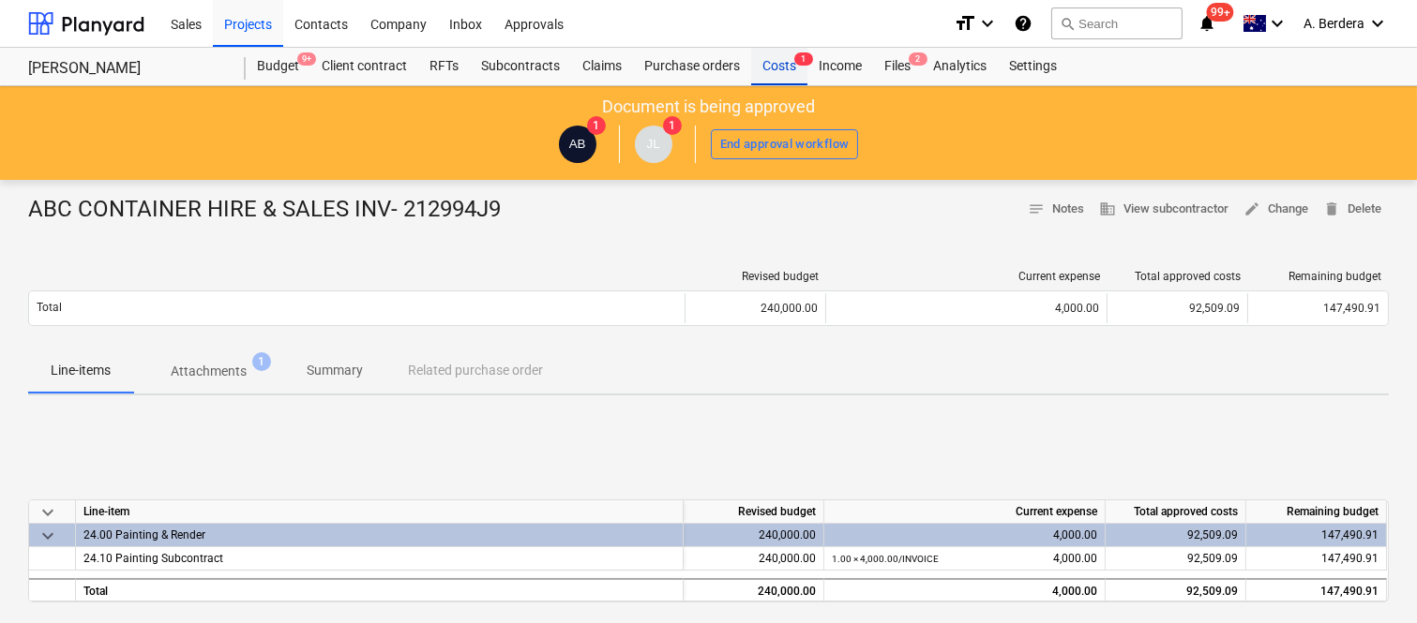
click at [802, 61] on span "1" at bounding box center [803, 58] width 19 height 13
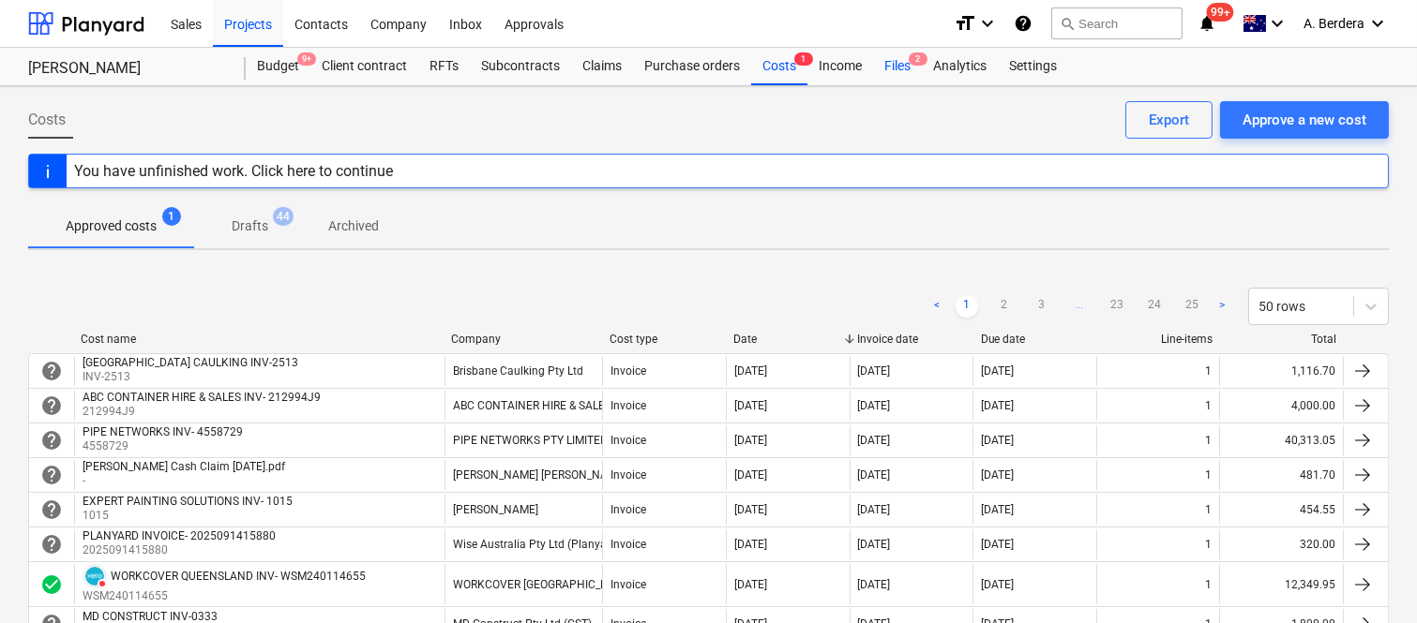
click at [910, 59] on span "2" at bounding box center [917, 58] width 19 height 13
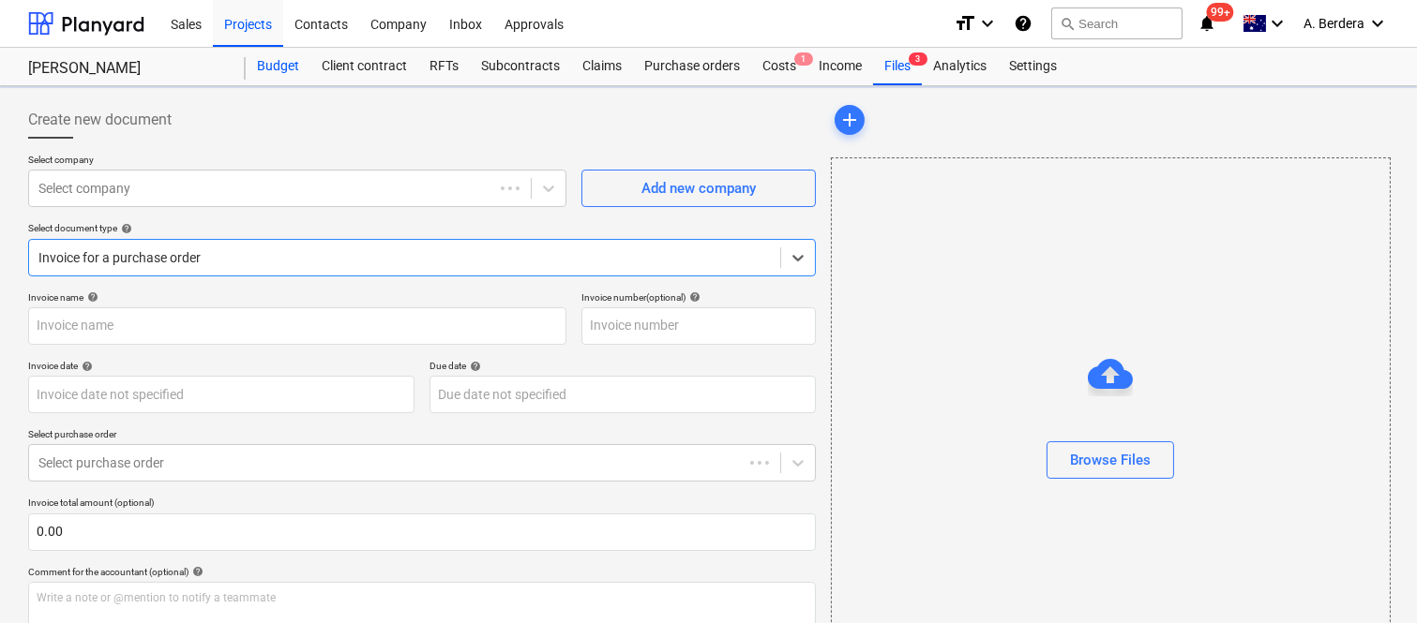
click at [281, 67] on div "Budget" at bounding box center [278, 66] width 65 height 37
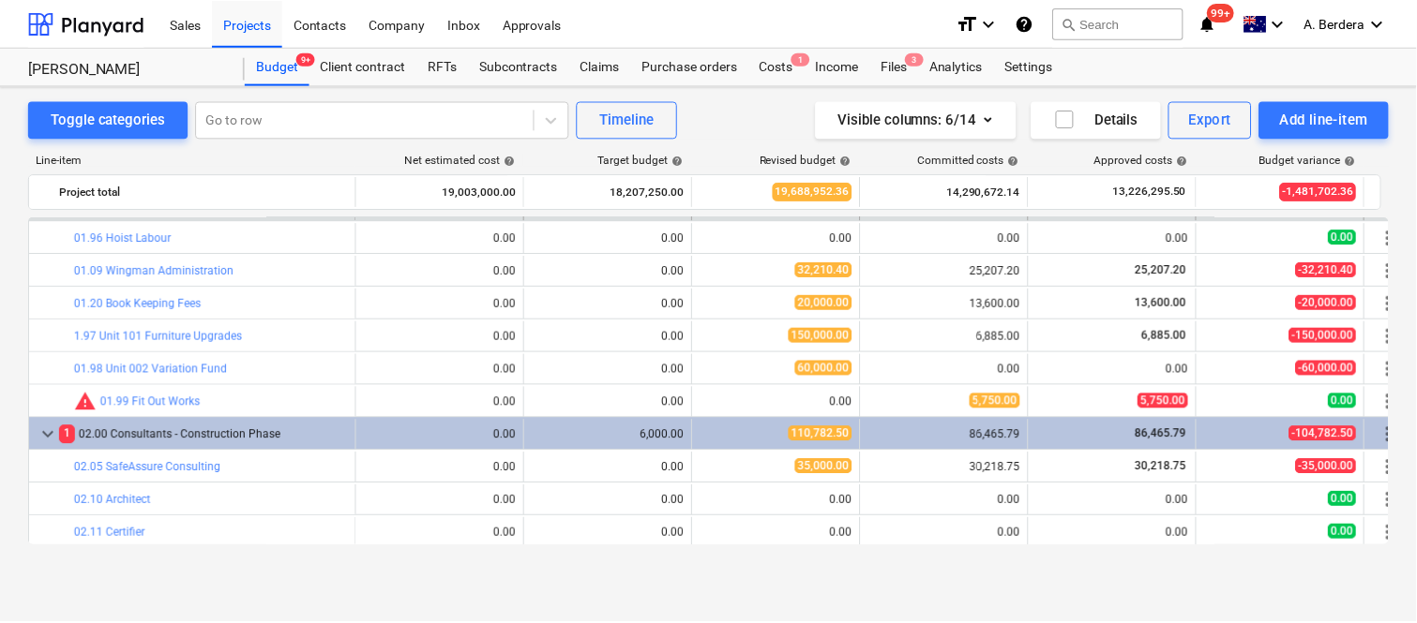
scroll to position [727, 0]
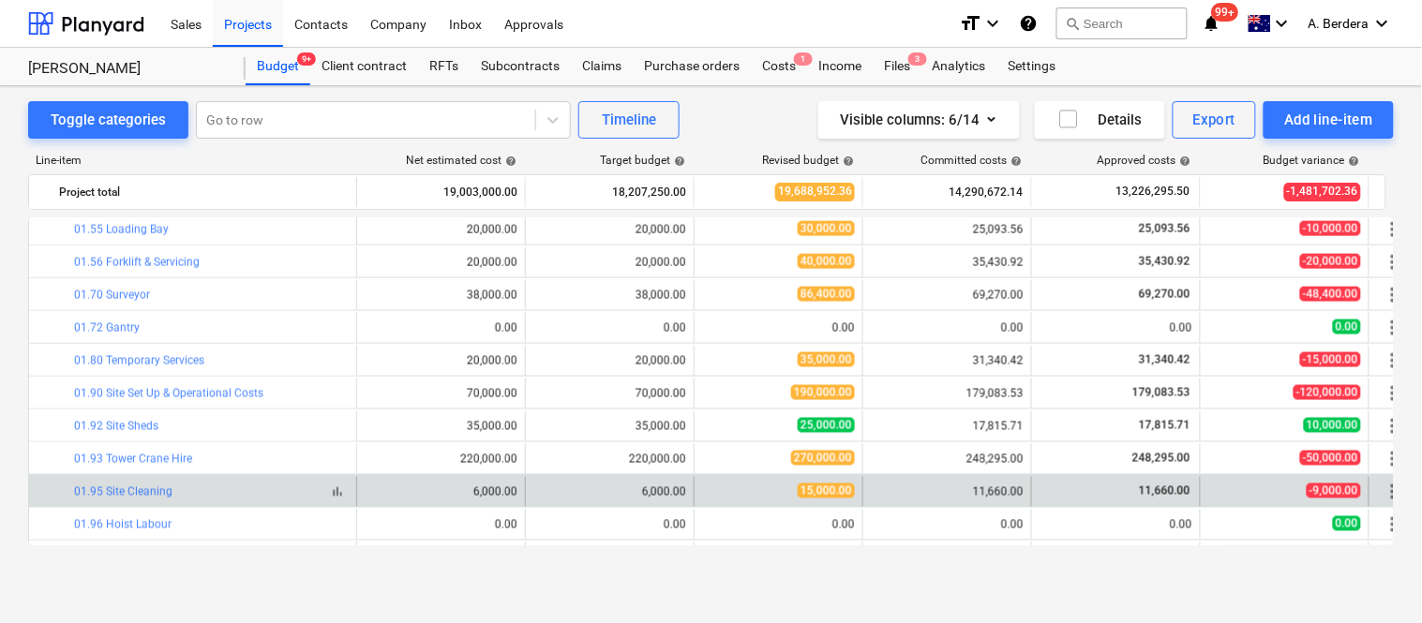
click at [341, 487] on span "bar_chart" at bounding box center [337, 492] width 15 height 15
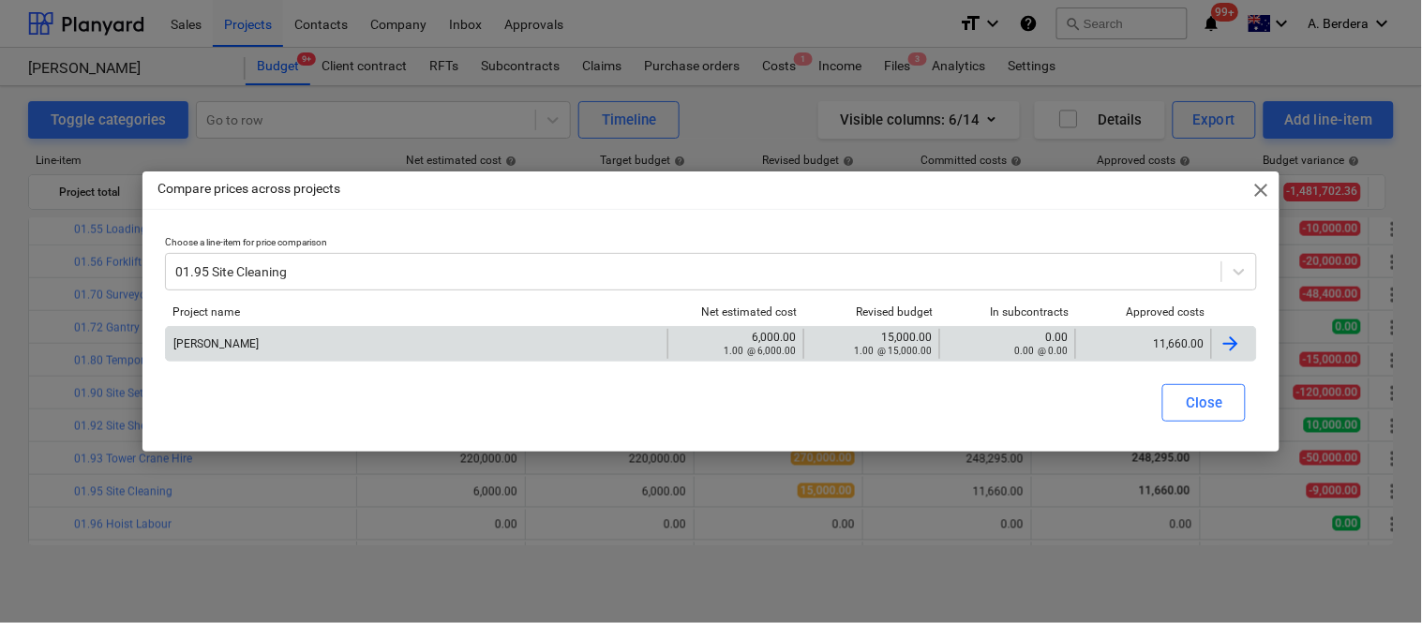
click at [1138, 331] on div "11,660.00" at bounding box center [1143, 344] width 136 height 30
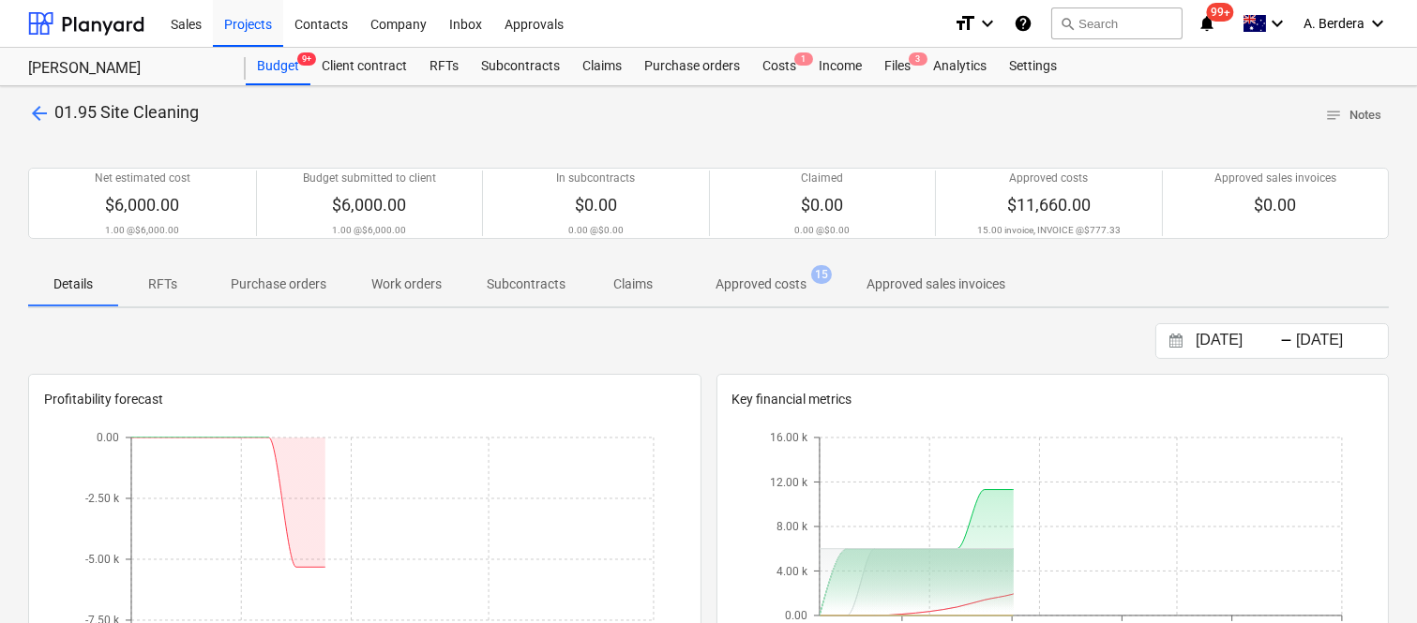
click at [766, 272] on span "Approved costs 15" at bounding box center [761, 284] width 166 height 34
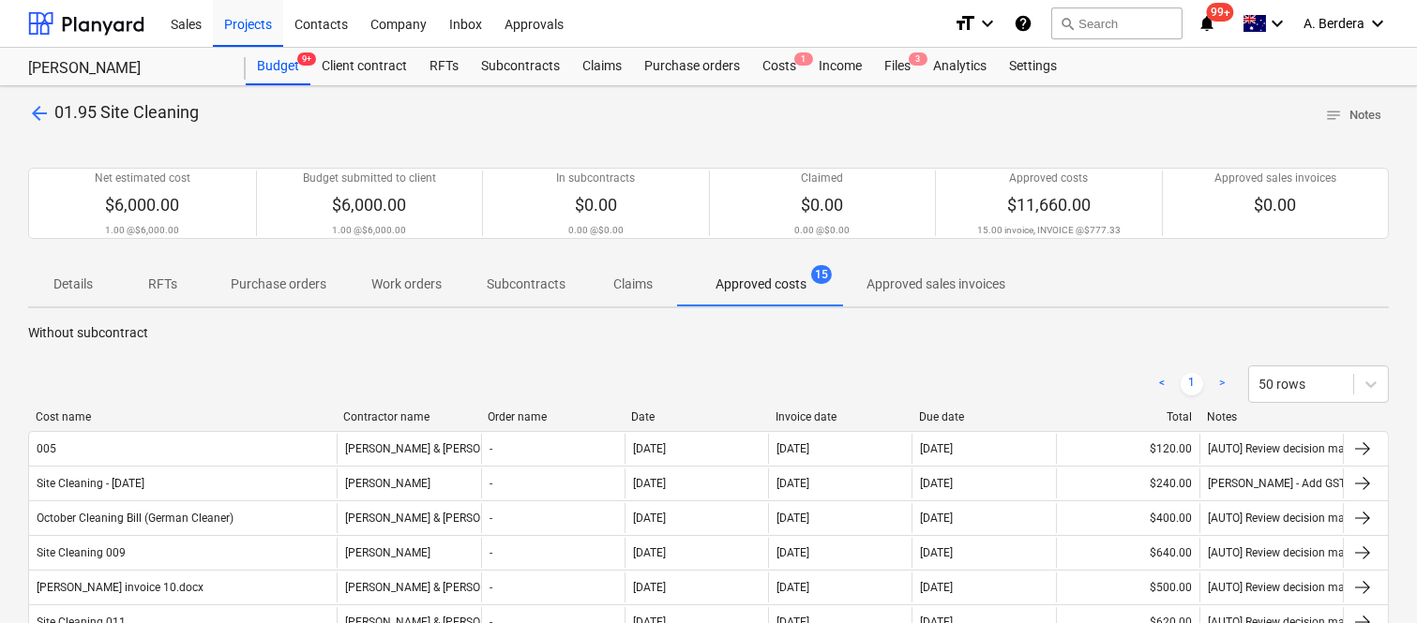
drag, startPoint x: 195, startPoint y: 414, endPoint x: 338, endPoint y: 404, distance: 143.8
click at [904, 70] on div "Files 3" at bounding box center [897, 66] width 49 height 37
